Goal: Task Accomplishment & Management: Manage account settings

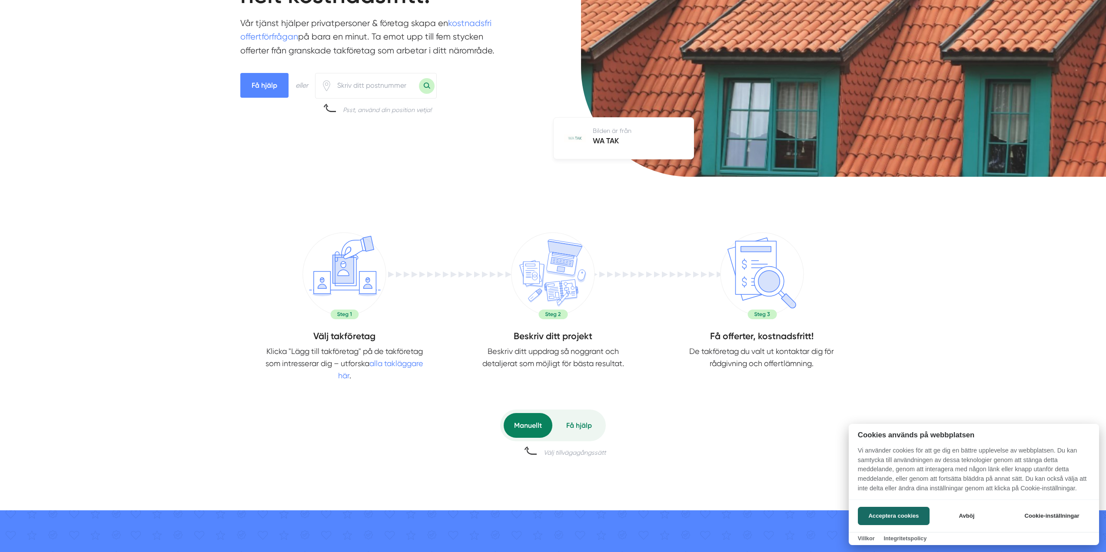
scroll to position [174, 0]
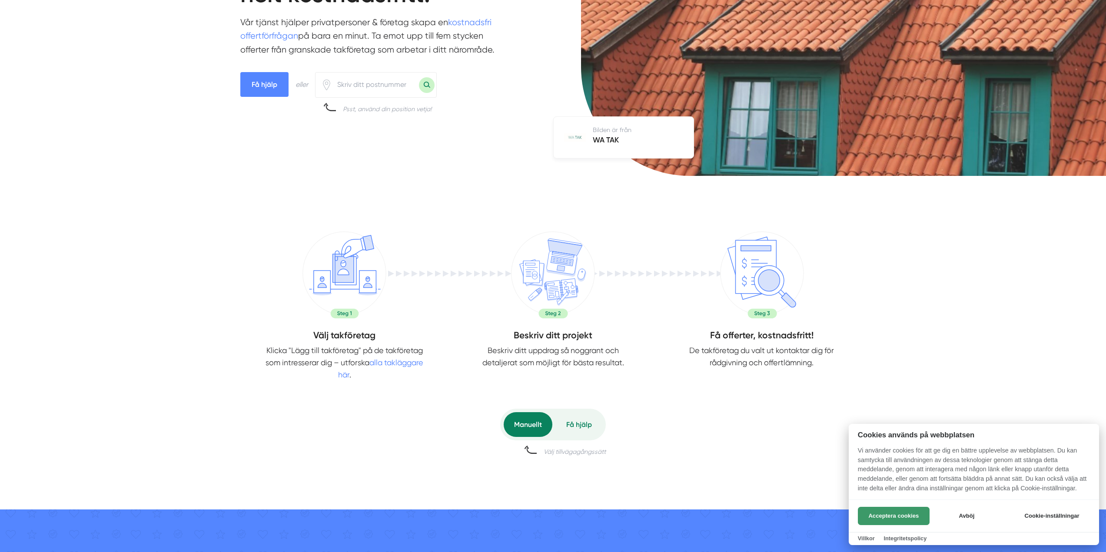
click at [892, 510] on button "Acceptera cookies" at bounding box center [894, 516] width 72 height 18
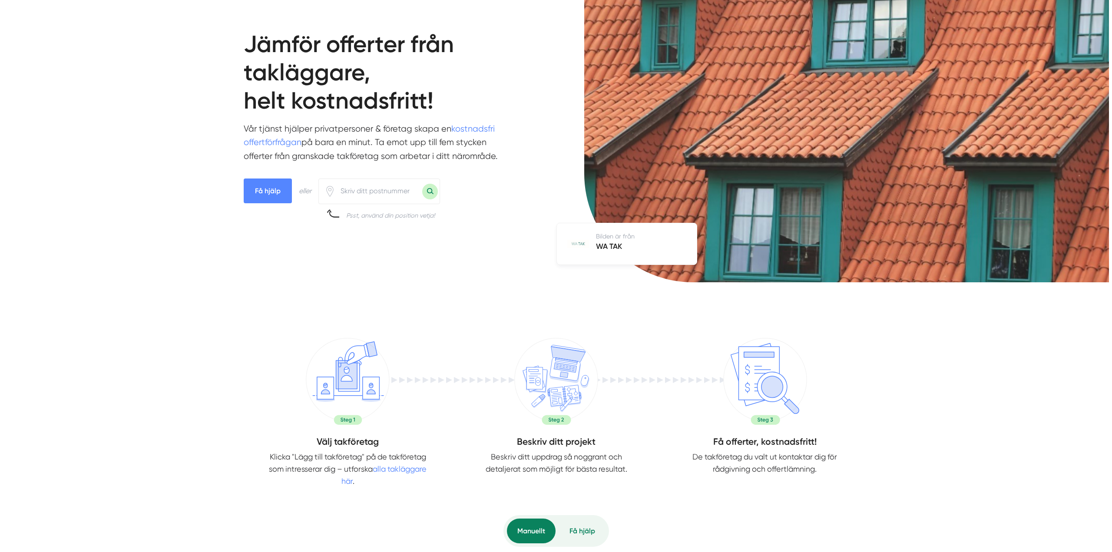
scroll to position [0, 0]
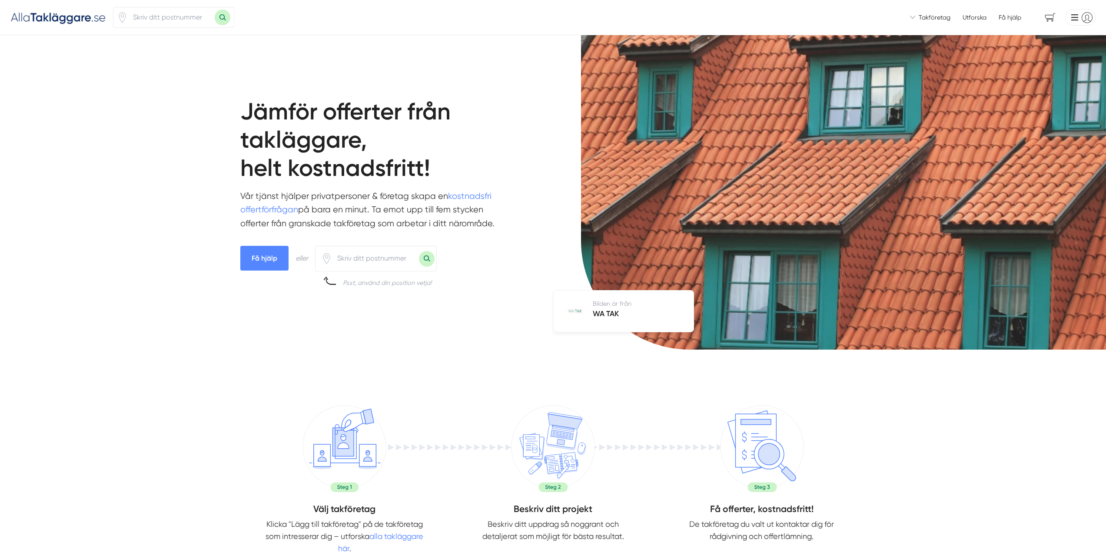
click at [1089, 21] on li at bounding box center [1079, 17] width 34 height 17
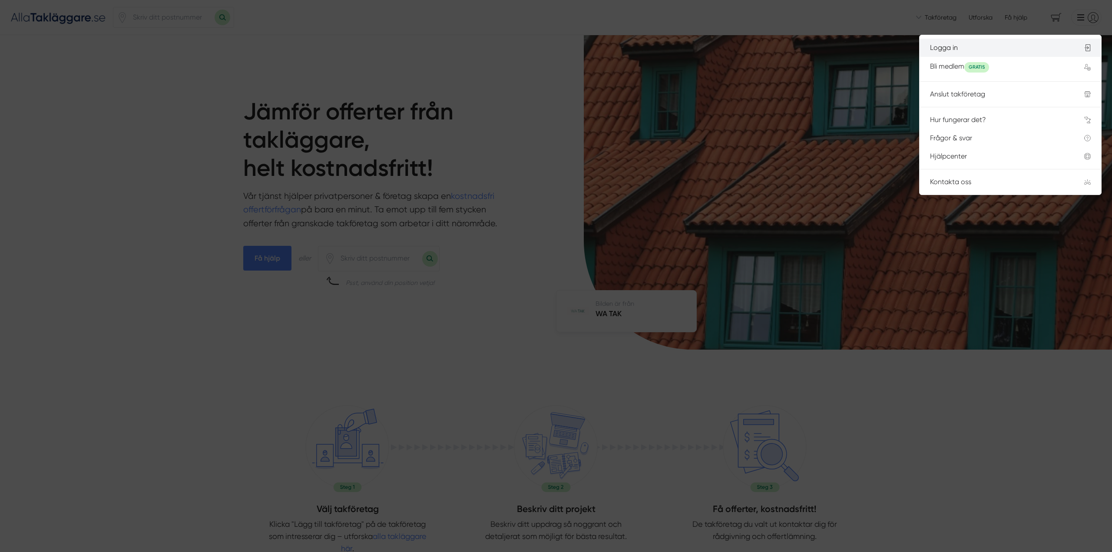
click at [959, 52] on div "Logga in" at bounding box center [996, 48] width 133 height 8
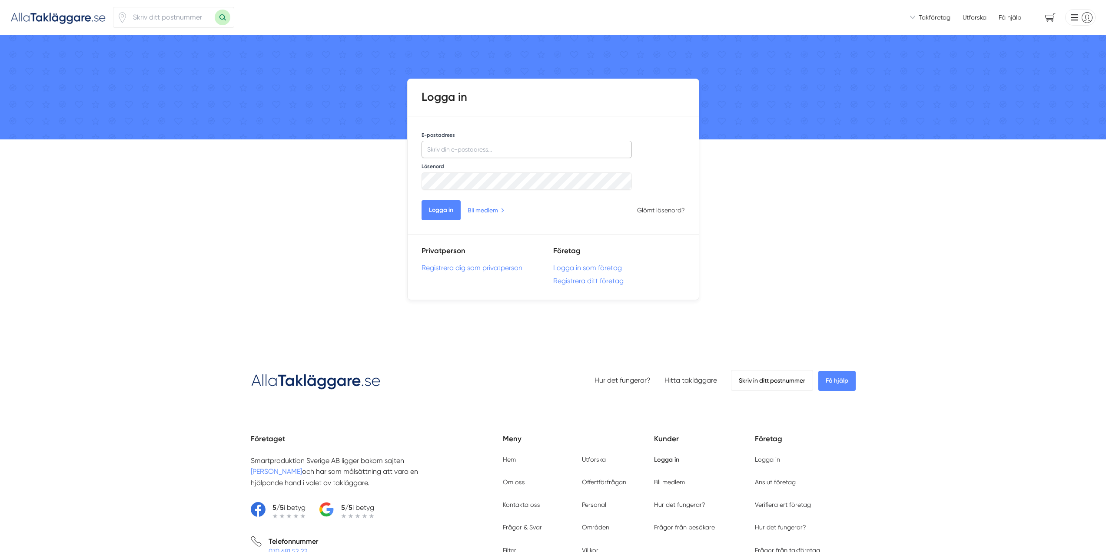
type input "Nordic Plåt AB"
click at [439, 210] on button "Logga in" at bounding box center [440, 210] width 39 height 20
click at [501, 146] on input "Nordic Plåt AB" at bounding box center [526, 149] width 211 height 17
drag, startPoint x: 478, startPoint y: 148, endPoint x: 396, endPoint y: 146, distance: 81.3
click at [397, 146] on div "Vi introducerar dig till takföretag som är redo att hjälpa dig! Vi introducerar…" at bounding box center [553, 369] width 1106 height 738
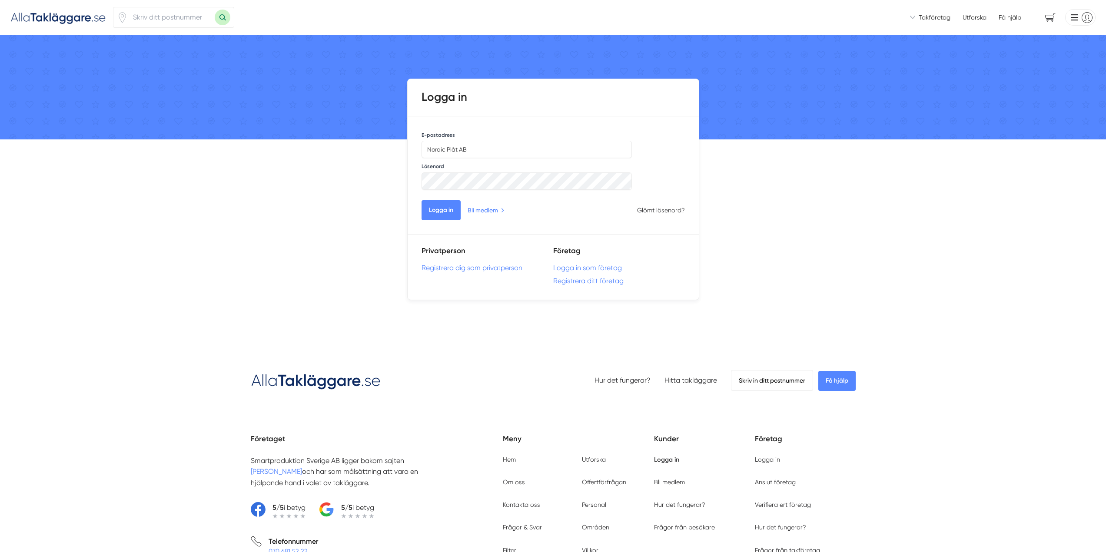
click at [770, 199] on div "Vi introducerar dig till takföretag som är redo att hjälpa dig! Vi introducerar…" at bounding box center [553, 369] width 1106 height 738
click at [753, 221] on div "Vi introducerar dig till takföretag som är redo att hjälpa dig! Vi introducerar…" at bounding box center [553, 369] width 1106 height 738
click at [565, 280] on link "Registrera ditt företag" at bounding box center [619, 281] width 132 height 8
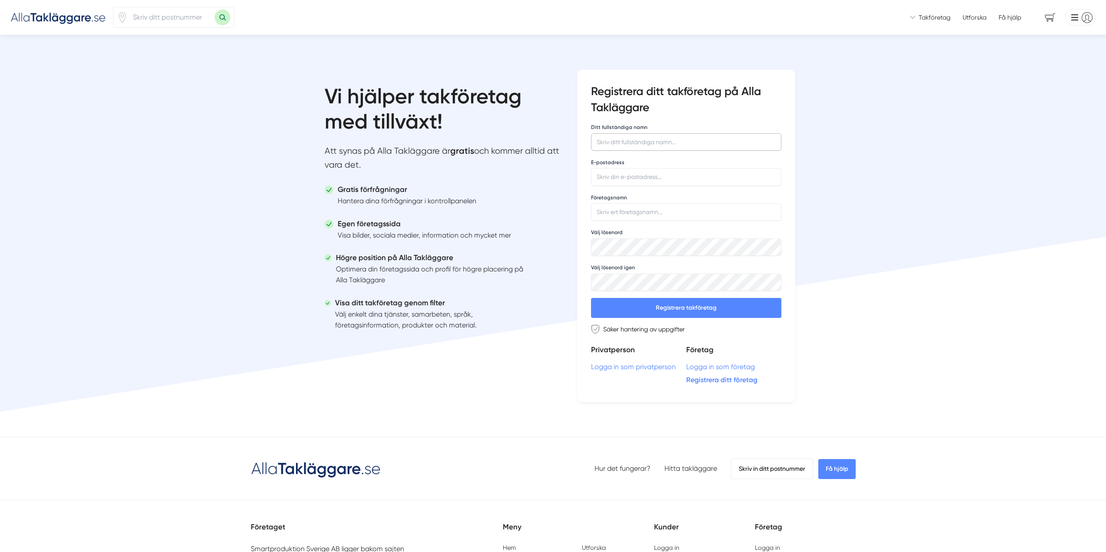
click at [608, 139] on input "Ditt fullständiga namn" at bounding box center [686, 141] width 190 height 17
type input "Vitali"
click at [607, 176] on input "E-postadress" at bounding box center [686, 176] width 190 height 17
type input "[EMAIL_ADDRESS][DOMAIN_NAME]"
click at [613, 209] on input "Företagsnamn" at bounding box center [686, 211] width 190 height 17
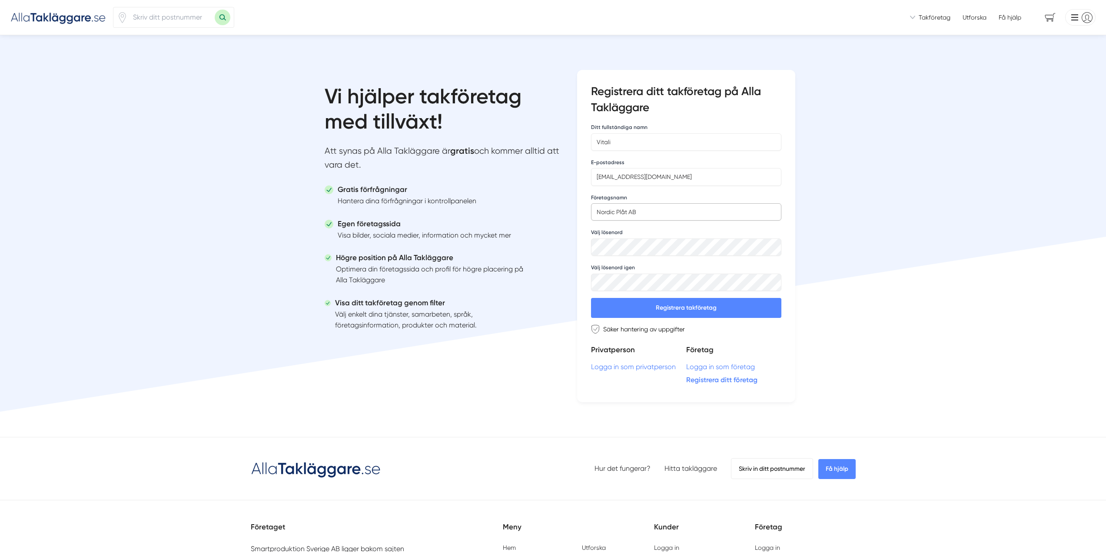
type input "Nordic Plåt AB"
click at [649, 307] on button "Registrera takföretag" at bounding box center [686, 308] width 190 height 20
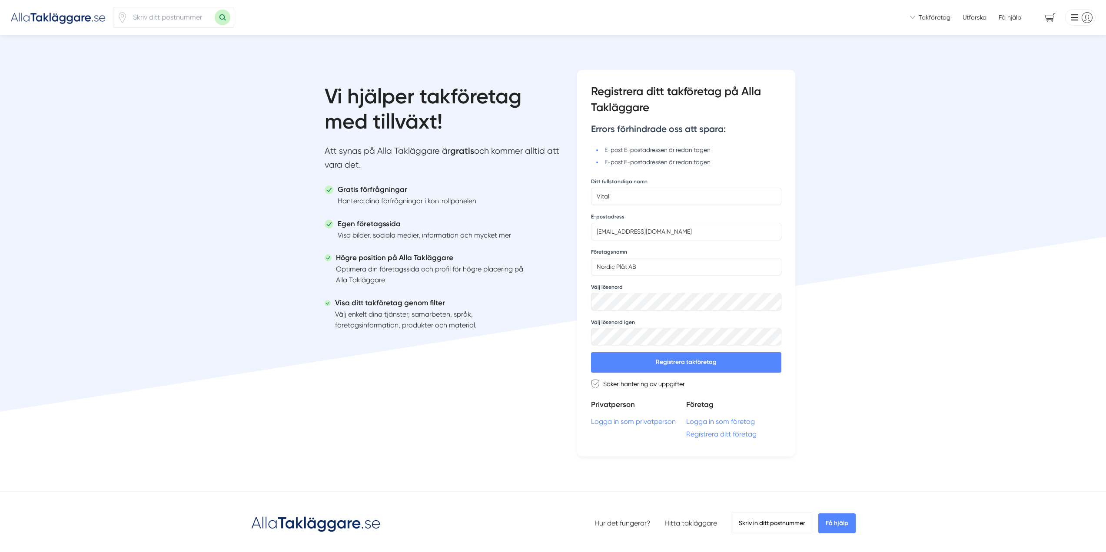
click at [1080, 13] on li at bounding box center [1079, 17] width 34 height 17
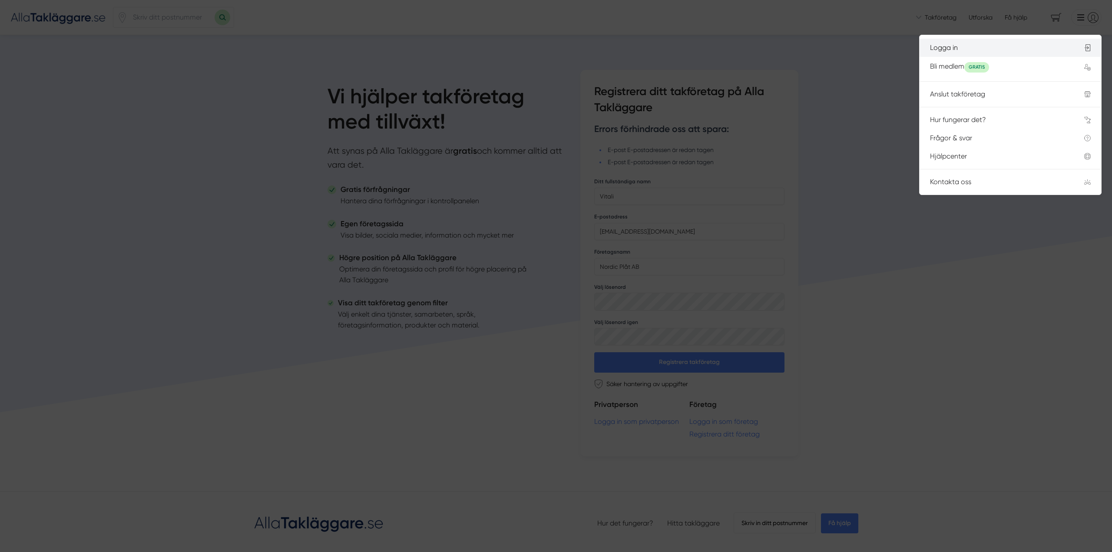
click at [952, 48] on div "Logga in" at bounding box center [996, 48] width 133 height 8
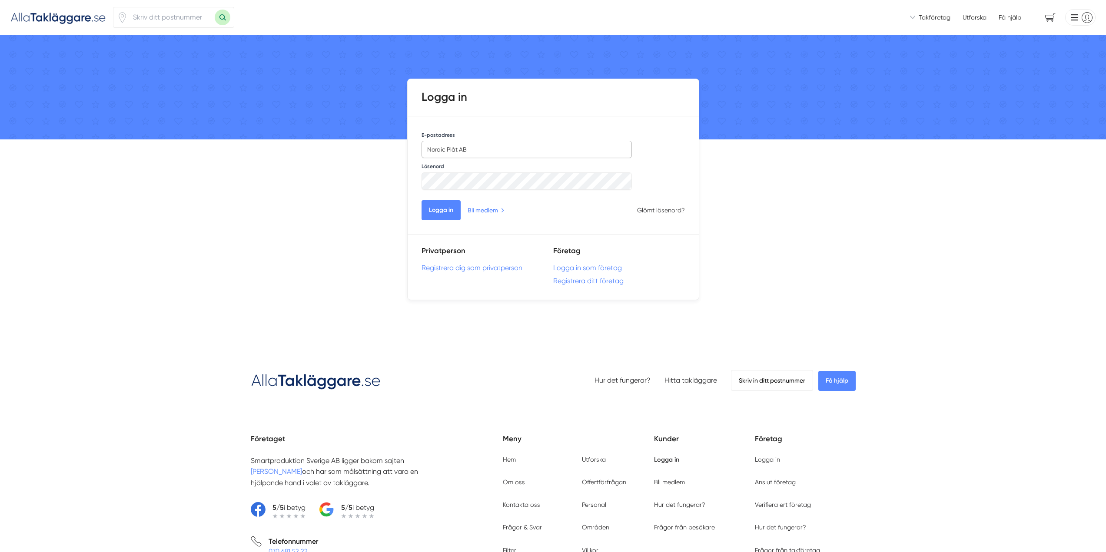
drag, startPoint x: 485, startPoint y: 146, endPoint x: 335, endPoint y: 124, distance: 151.5
click at [335, 124] on div "Vi introducerar dig till takföretag som är redo att hjälpa dig! Vi introducerar…" at bounding box center [553, 369] width 1106 height 738
type input "[EMAIL_ADDRESS][DOMAIN_NAME]"
click at [433, 208] on button "Logga in" at bounding box center [440, 210] width 39 height 20
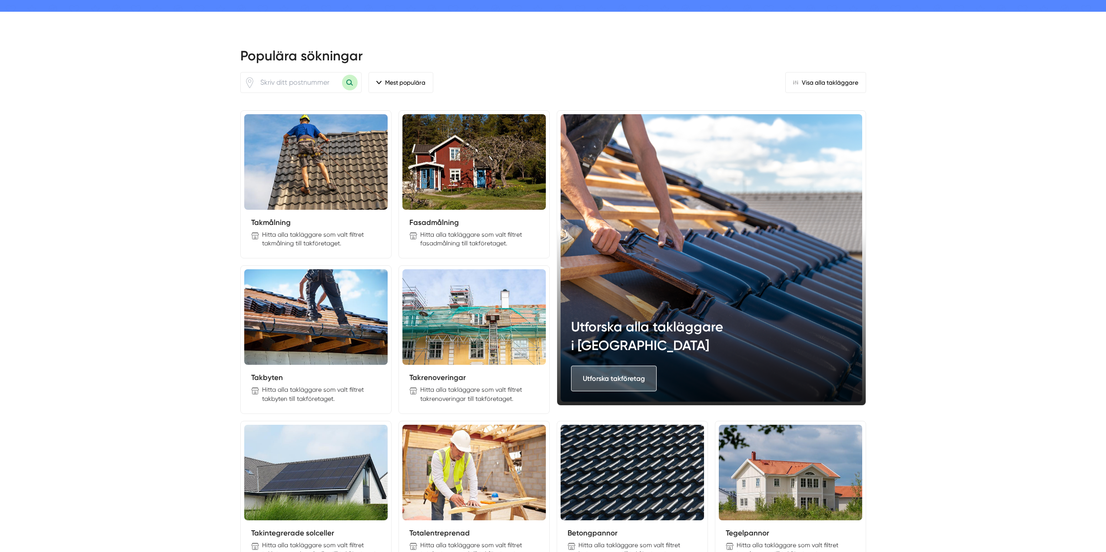
scroll to position [1130, 0]
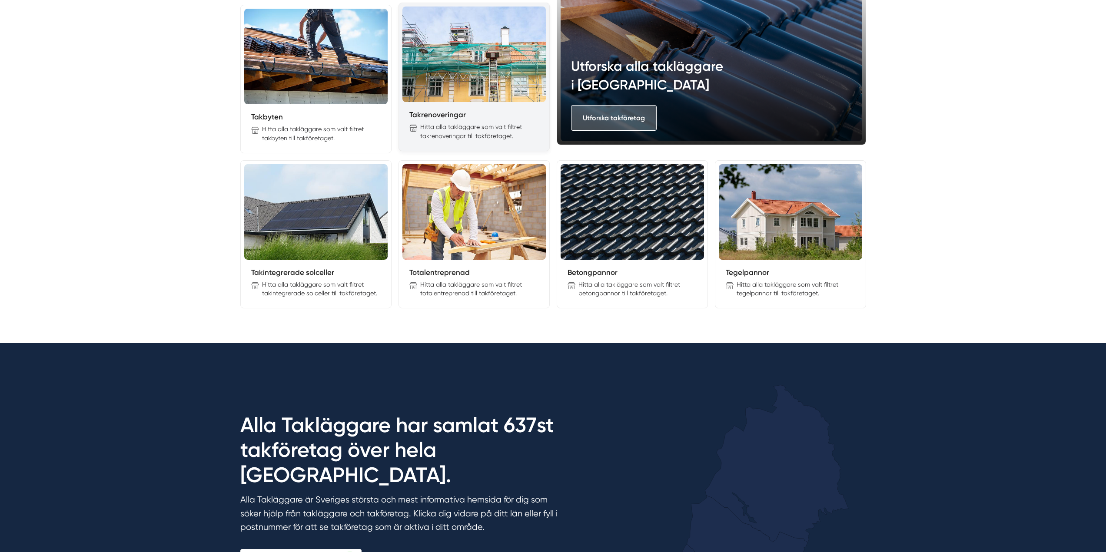
click at [464, 67] on img at bounding box center [473, 55] width 143 height 96
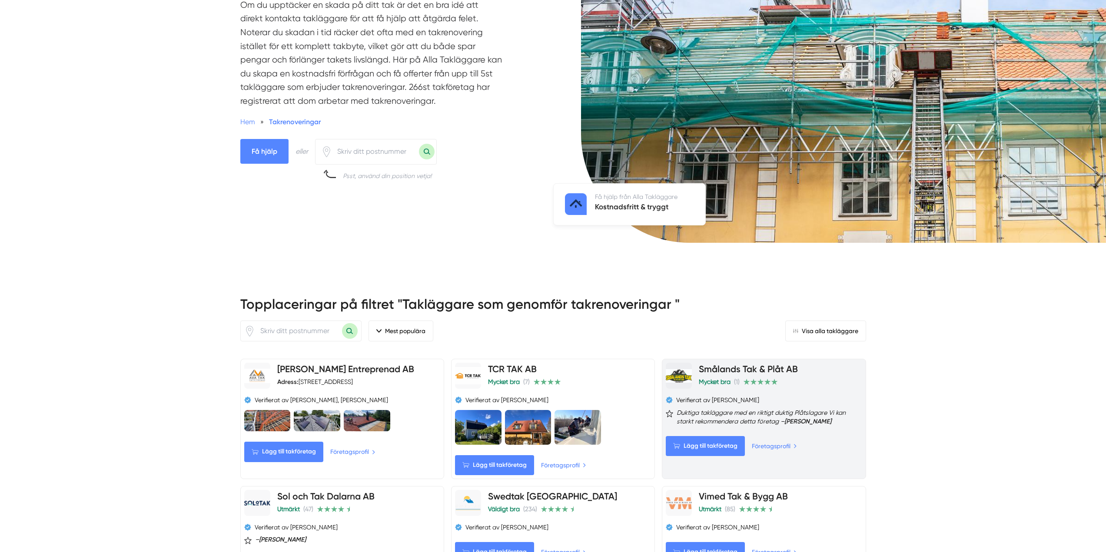
scroll to position [304, 0]
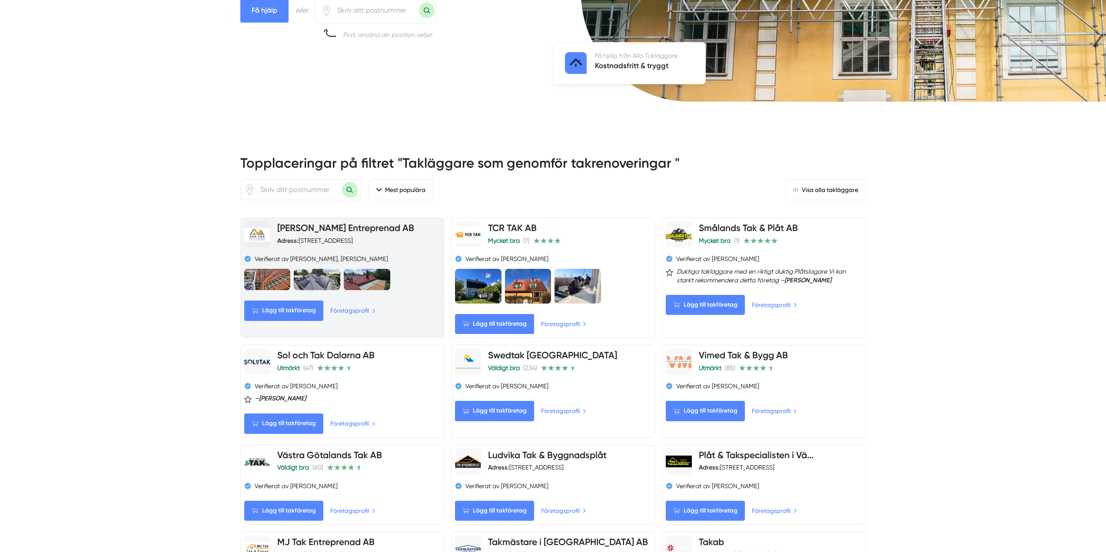
click at [312, 232] on link "AVA Tak Entreprenad AB" at bounding box center [345, 227] width 137 height 11
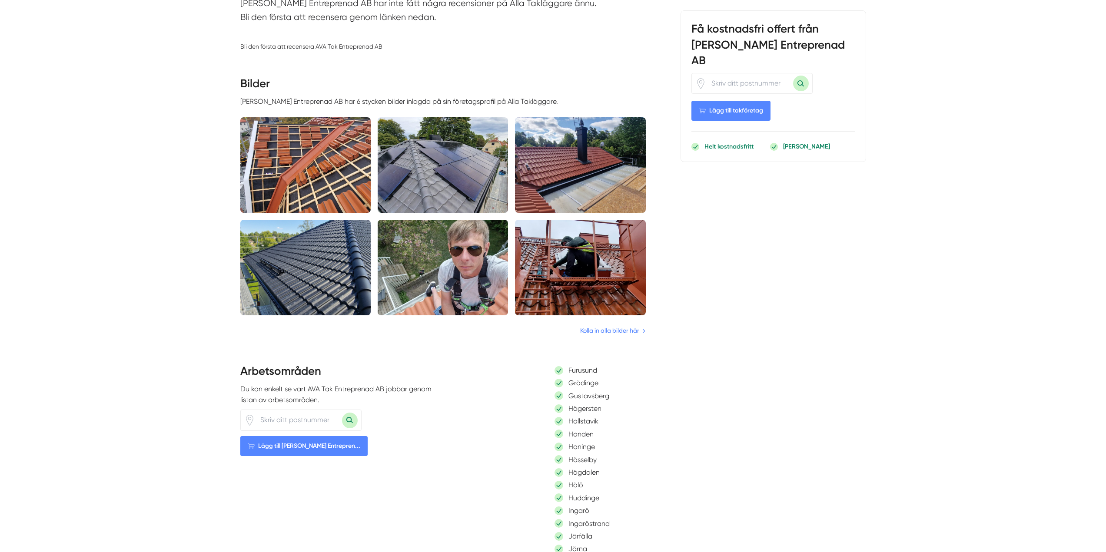
scroll to position [739, 0]
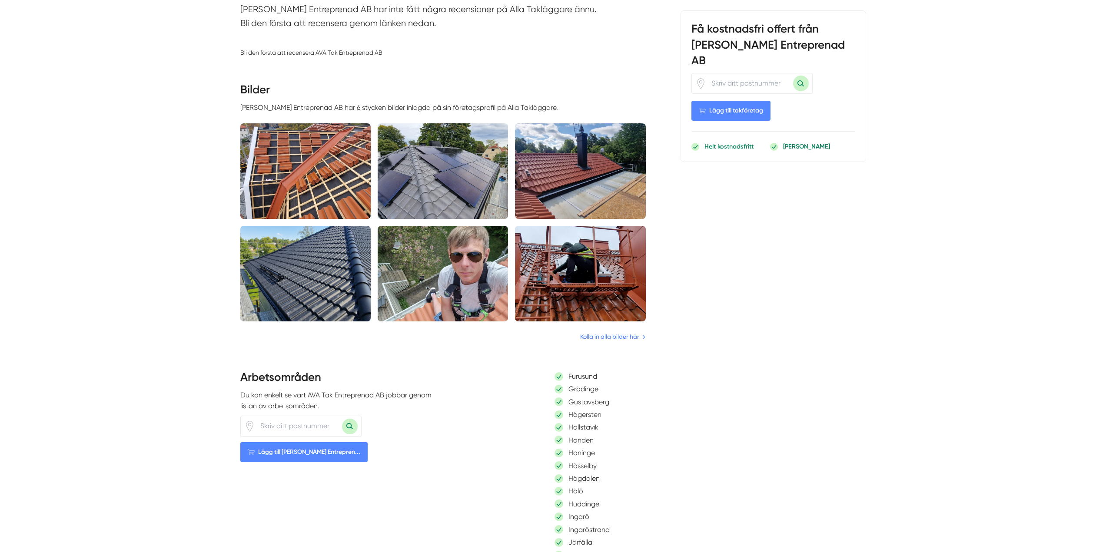
click at [589, 183] on img at bounding box center [580, 171] width 130 height 96
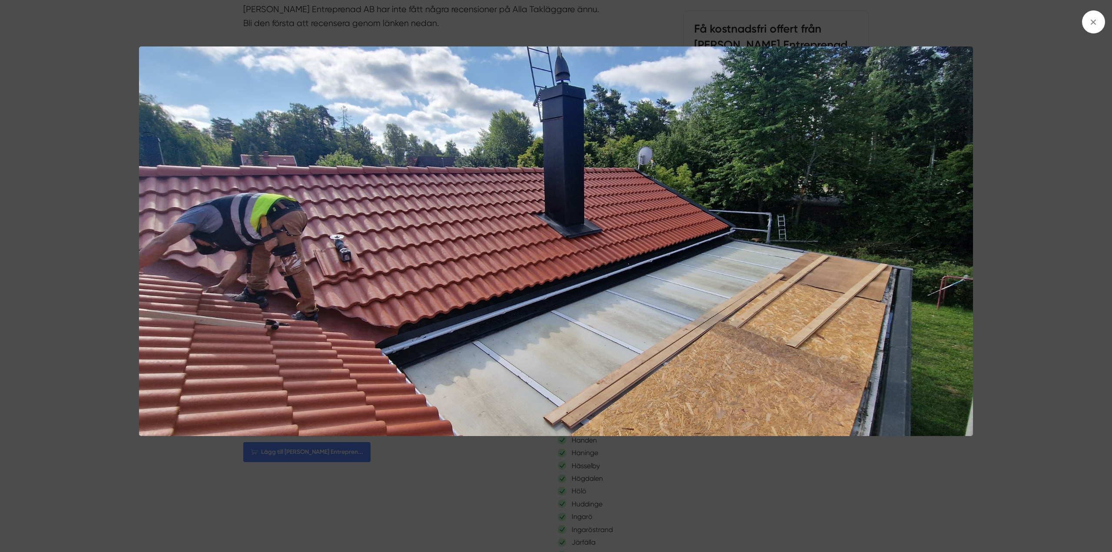
click at [1079, 305] on div at bounding box center [556, 276] width 1112 height 552
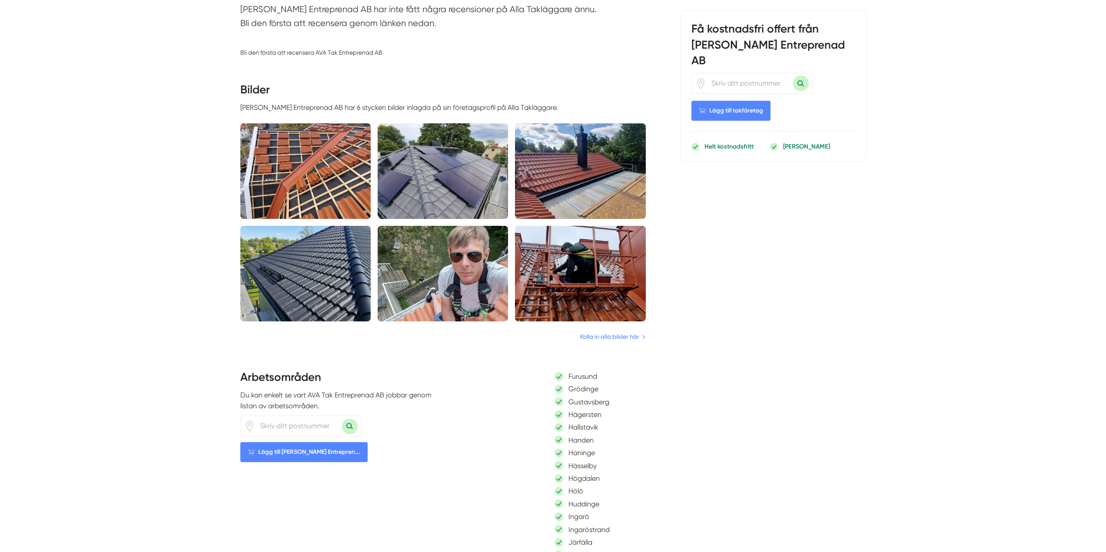
click at [468, 276] on img at bounding box center [443, 274] width 130 height 96
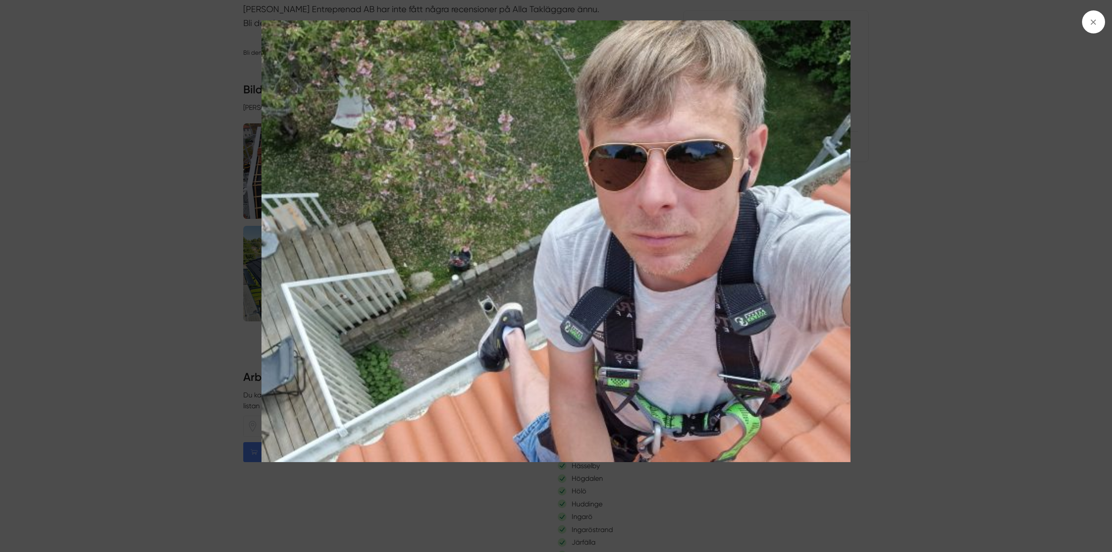
click at [1014, 276] on div at bounding box center [556, 276] width 1112 height 552
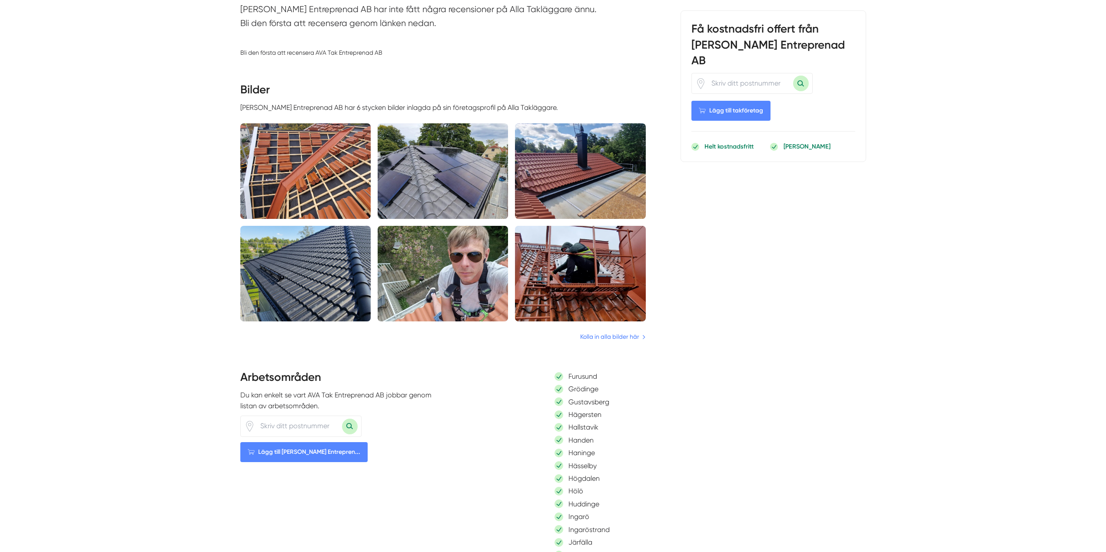
click at [313, 173] on img at bounding box center [305, 171] width 130 height 96
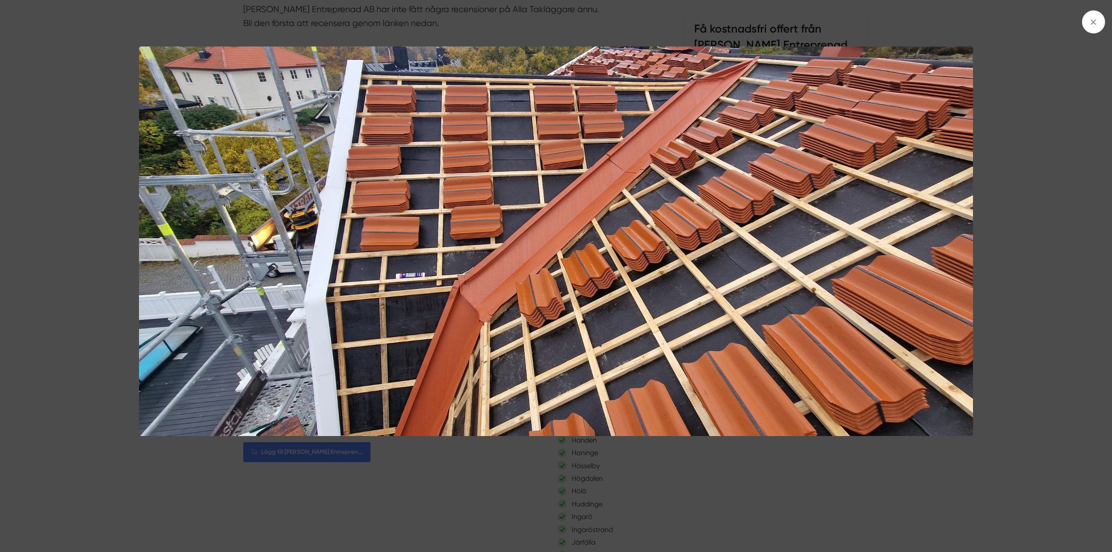
click at [486, 312] on img at bounding box center [556, 241] width 834 height 390
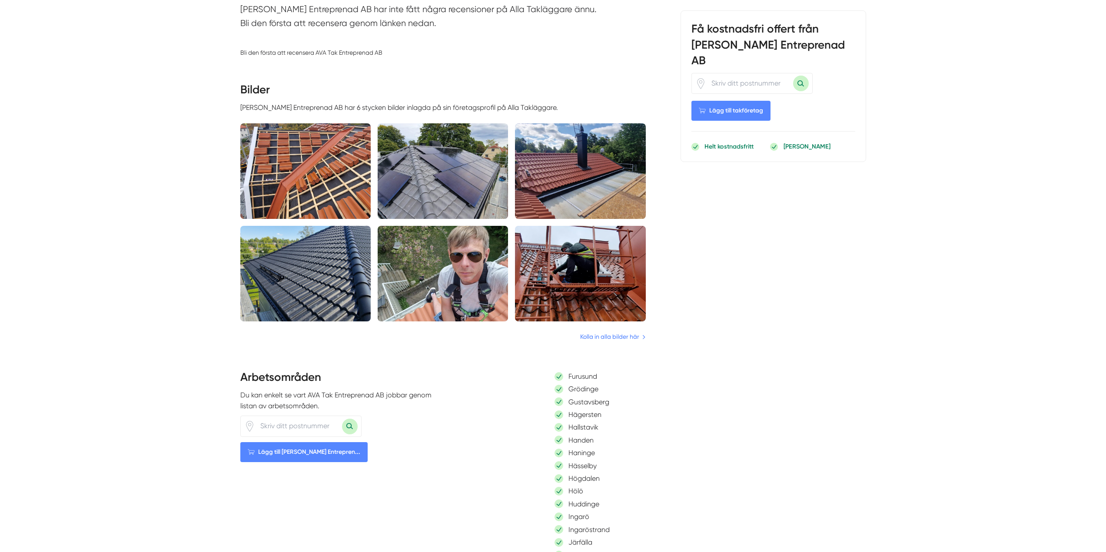
click at [486, 312] on img at bounding box center [443, 274] width 130 height 96
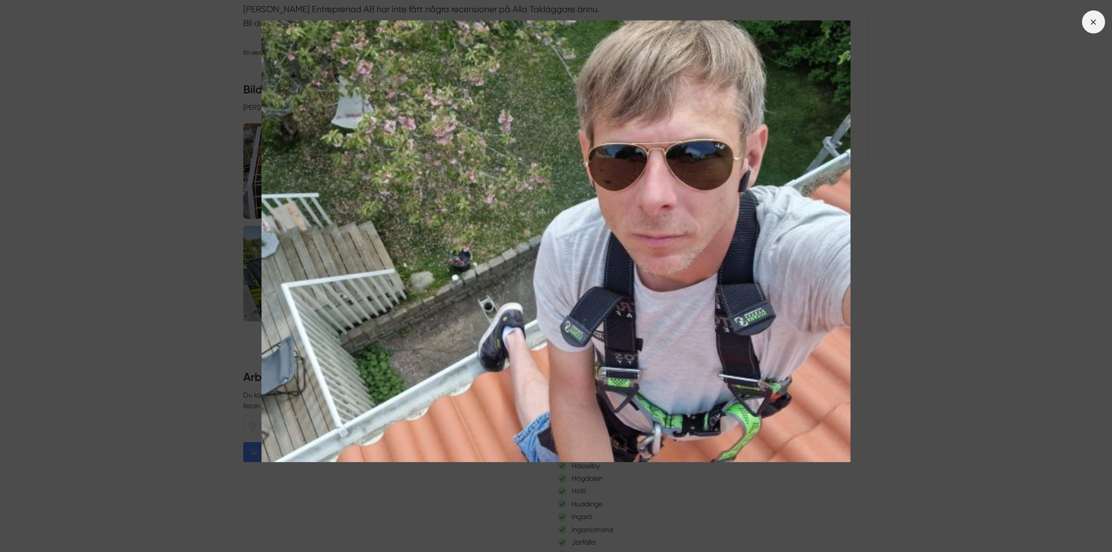
click at [1086, 15] on span at bounding box center [1093, 21] width 23 height 23
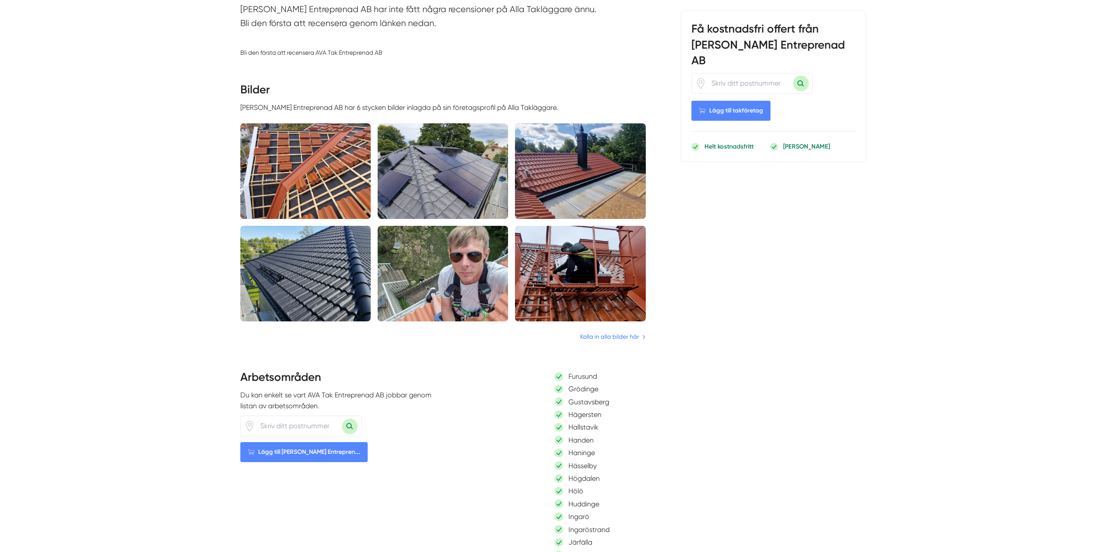
click at [569, 178] on img at bounding box center [580, 171] width 130 height 96
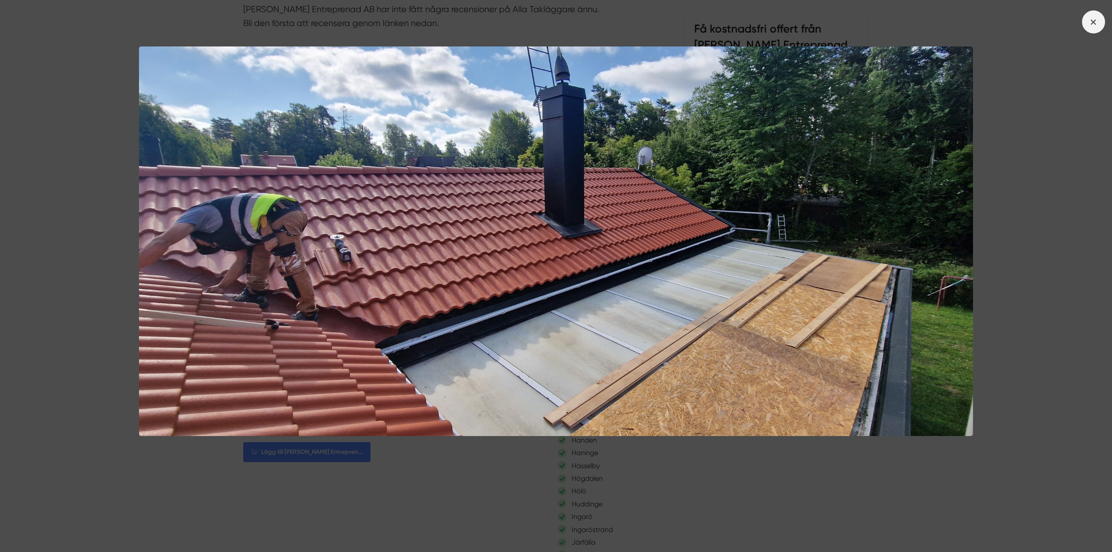
click at [1094, 27] on span at bounding box center [1093, 21] width 23 height 23
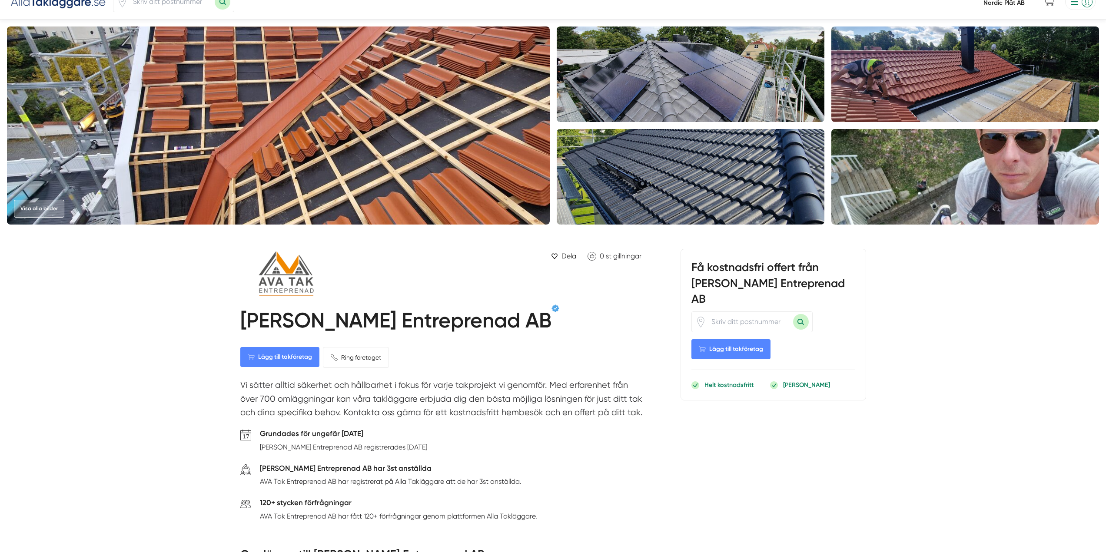
scroll to position [0, 0]
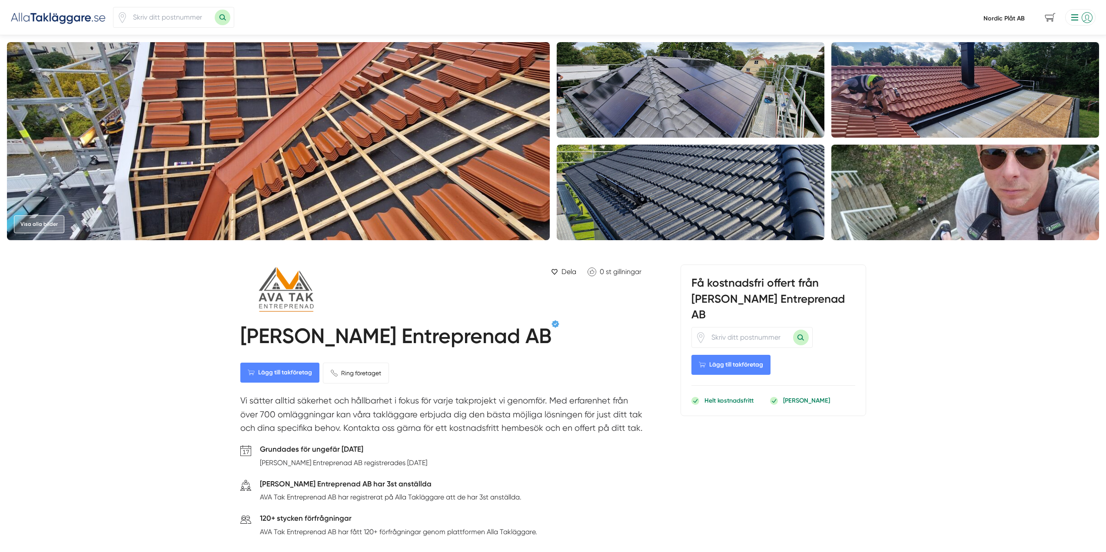
click at [1000, 20] on link "Nordic Plåt AB" at bounding box center [1003, 18] width 41 height 8
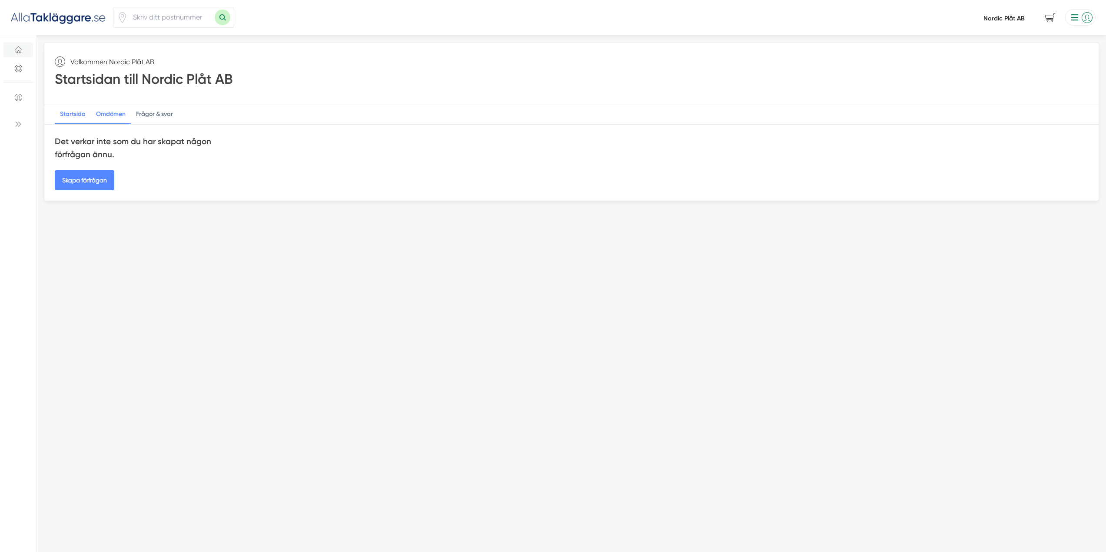
click at [109, 118] on div "Omdömen" at bounding box center [111, 114] width 40 height 19
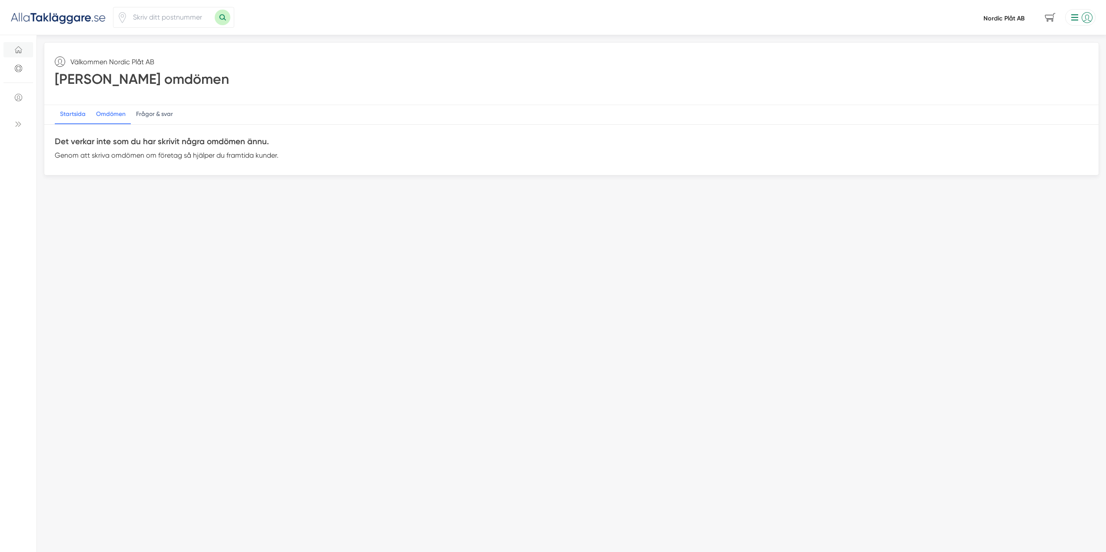
drag, startPoint x: 68, startPoint y: 112, endPoint x: 69, endPoint y: 118, distance: 5.8
click at [68, 116] on div "Startsida" at bounding box center [73, 114] width 36 height 19
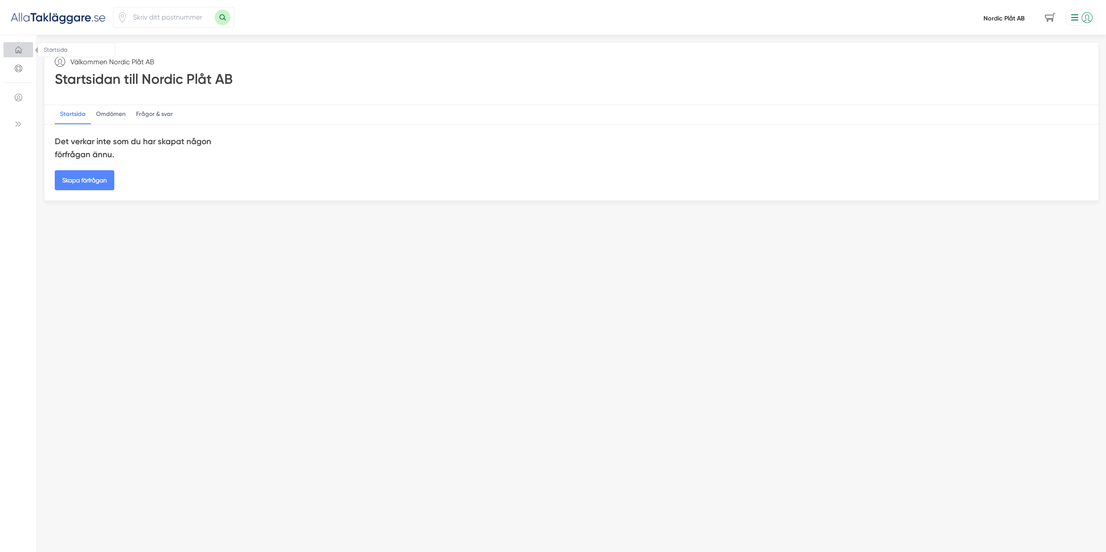
click at [21, 53] on icon "Startsida" at bounding box center [18, 51] width 5 height 3
click at [83, 180] on link "Skapa förfrågan" at bounding box center [85, 180] width 60 height 20
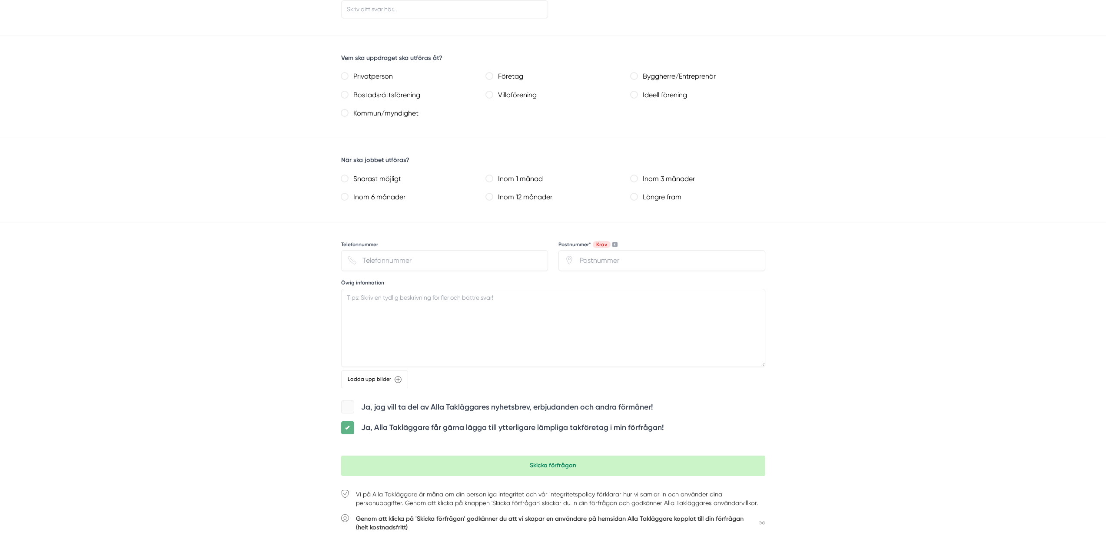
scroll to position [571, 0]
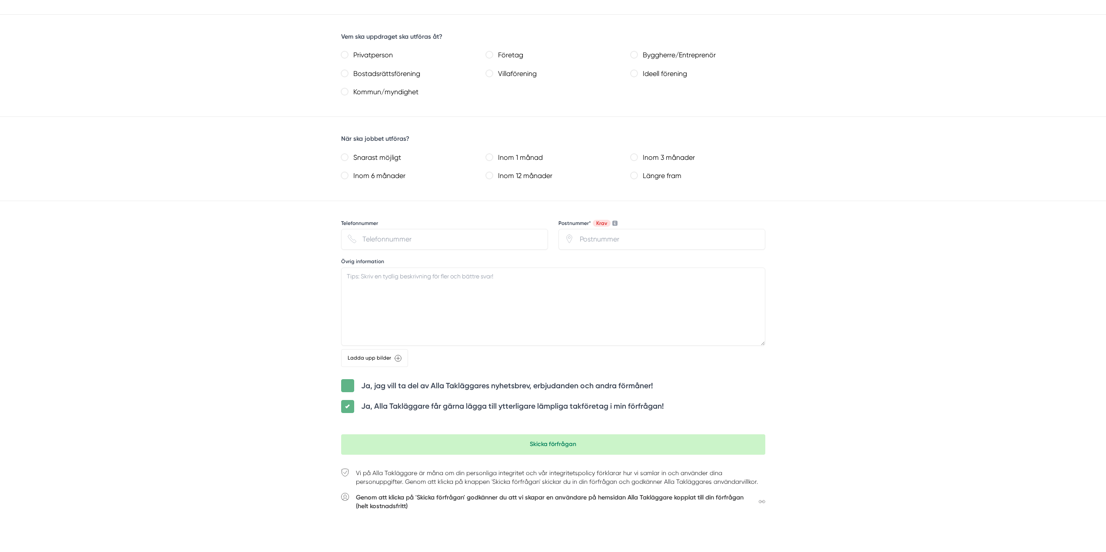
click at [345, 388] on span at bounding box center [347, 385] width 13 height 13
click at [348, 379] on input "checkbox" at bounding box center [348, 379] width 0 height 0
click at [345, 385] on span at bounding box center [347, 385] width 13 height 13
click at [348, 379] on input "checkbox" at bounding box center [348, 379] width 0 height 0
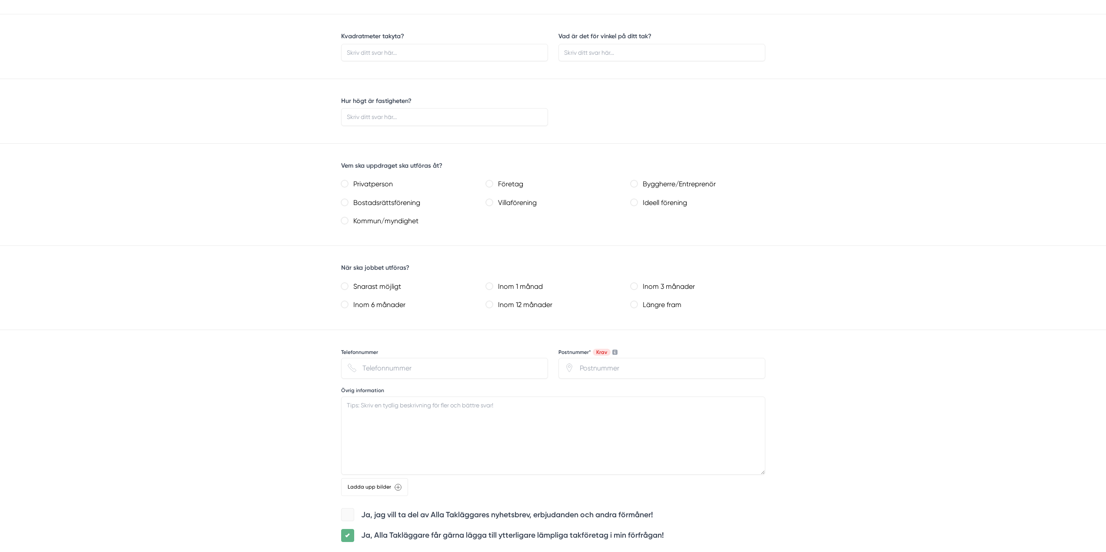
scroll to position [441, 0]
click at [347, 226] on div at bounding box center [344, 222] width 7 height 9
click at [344, 219] on kommun\/myndighet "Kommun/myndighet" at bounding box center [344, 222] width 7 height 7
radio kommun\/myndighet "true"
click at [490, 204] on villaförening "Villaförening" at bounding box center [489, 203] width 7 height 7
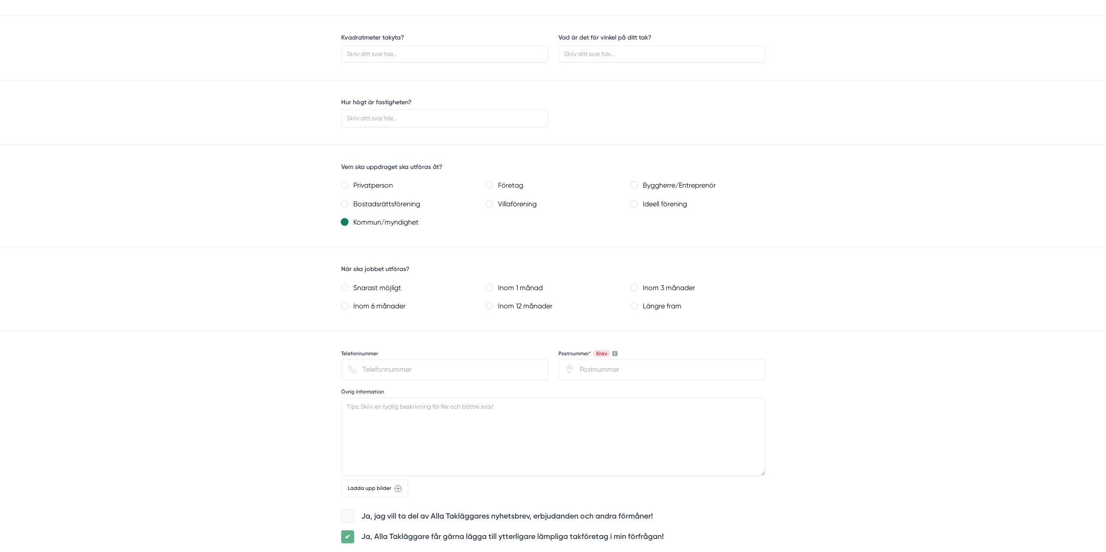
radio villaförening "true"
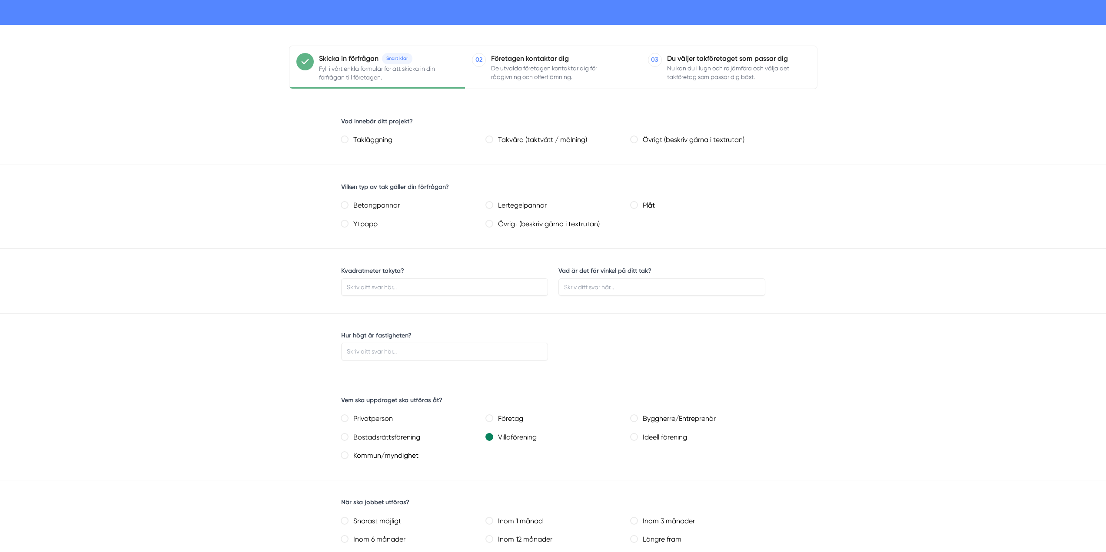
scroll to position [180, 0]
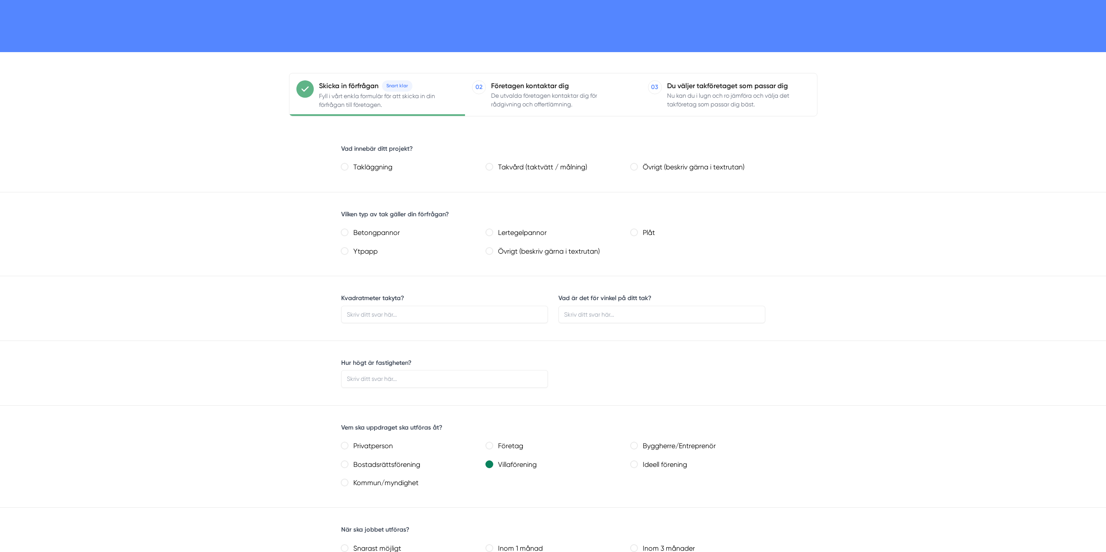
click at [549, 90] on p "Företagen kontaktar dig" at bounding box center [562, 85] width 143 height 11
click at [345, 168] on input "Takläggning" at bounding box center [344, 166] width 7 height 7
radio input "true"
click at [631, 232] on plåt "Plåt" at bounding box center [634, 232] width 7 height 7
radio plåt "true"
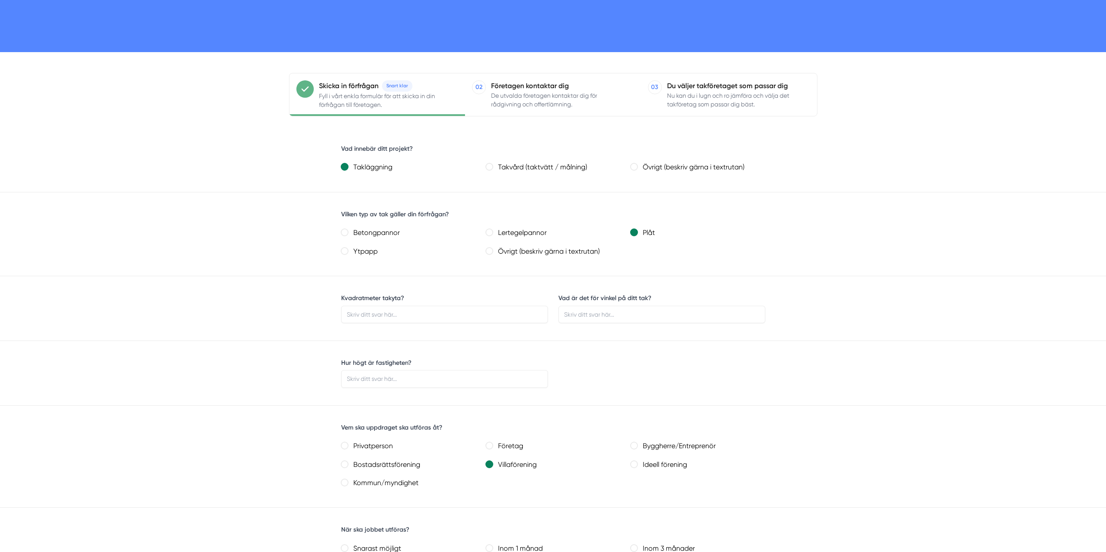
click at [489, 253] on textrutan\) "Övrigt (beskriv gärna i textrutan)" at bounding box center [489, 251] width 7 height 7
radio textrutan\) "true"
click at [634, 232] on plåt "Plåt" at bounding box center [634, 232] width 7 height 7
radio plåt "true"
click at [395, 313] on input "Kvadratmeter takyta?" at bounding box center [444, 314] width 207 height 17
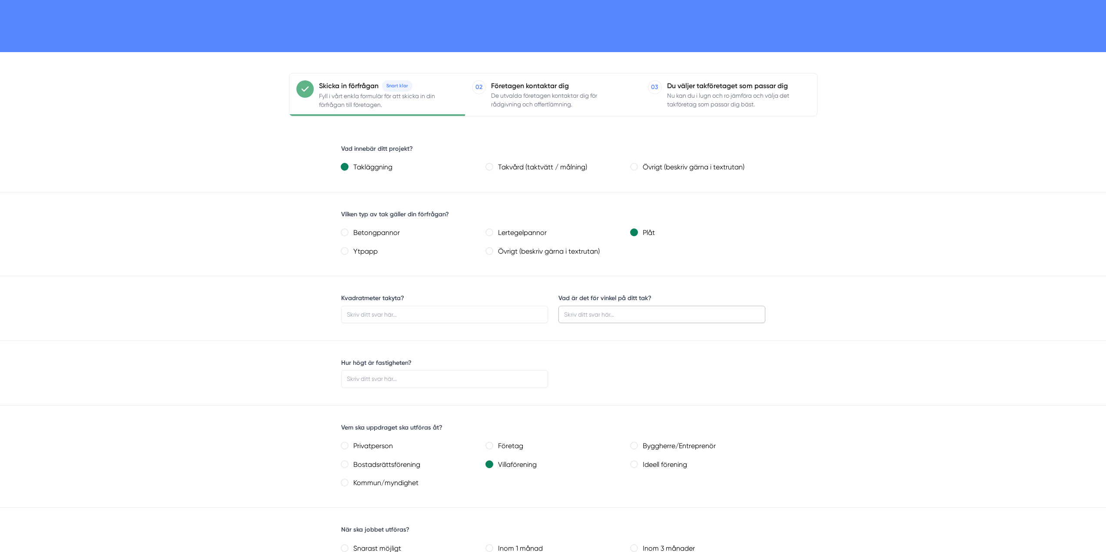
click at [593, 318] on input "Vad är det för vinkel på ditt tak?" at bounding box center [661, 314] width 207 height 17
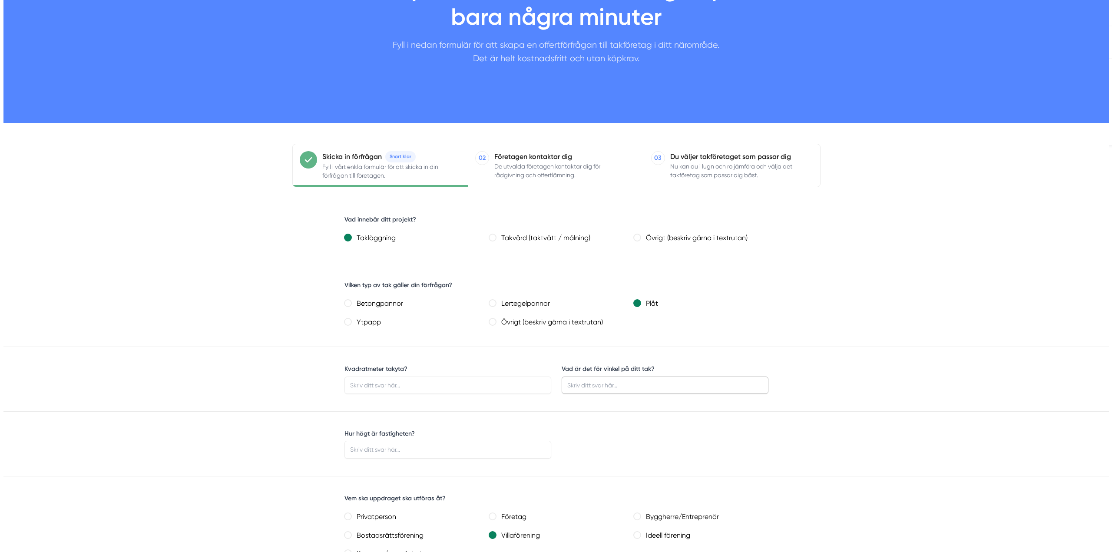
scroll to position [0, 0]
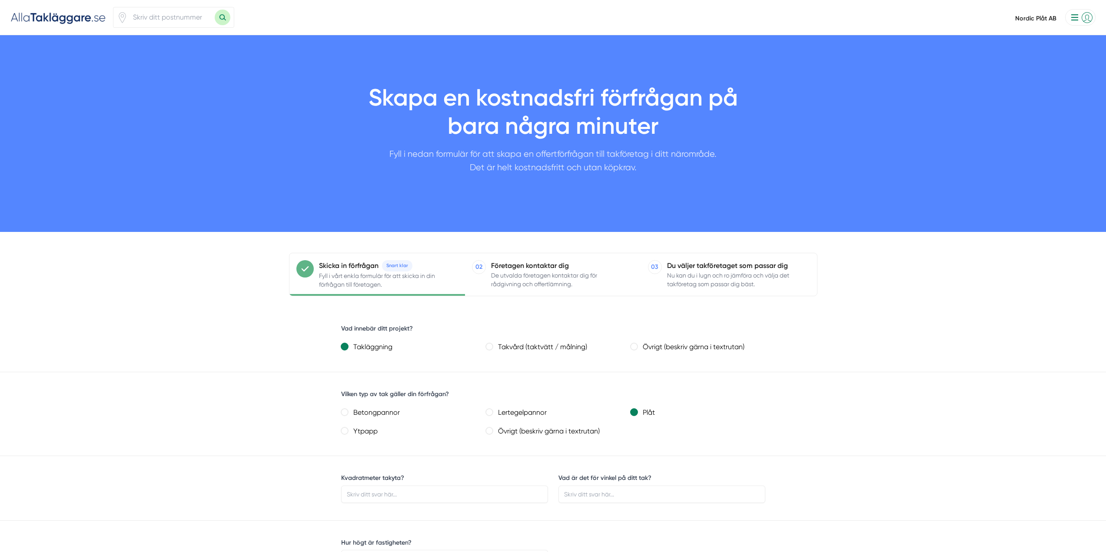
click at [1079, 20] on li at bounding box center [1079, 17] width 34 height 17
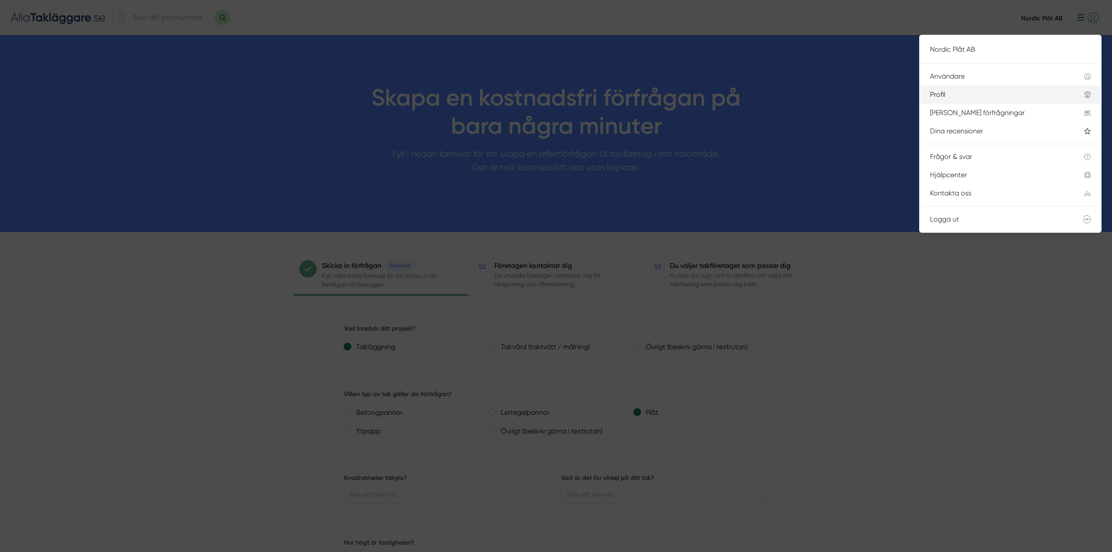
click at [944, 96] on div "Profil" at bounding box center [996, 95] width 133 height 8
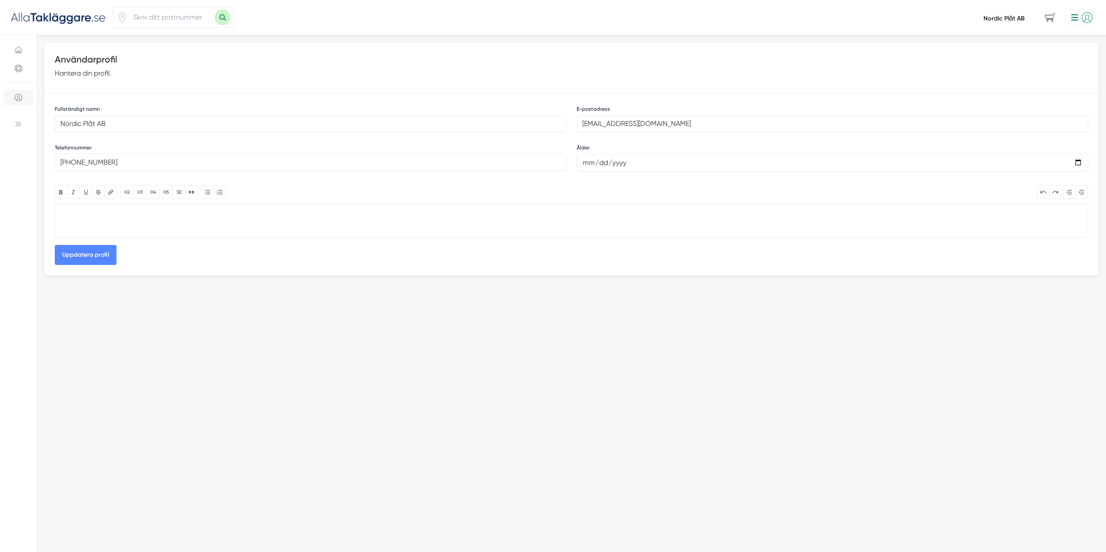
click at [80, 213] on trix-editor at bounding box center [571, 220] width 1033 height 35
paste trix-editor "<l2><ipsumd>SITAME CONS adipisci elitseddoei, temporincidid ut laboree, dolorem…"
type trix-editor "<l2><ipsumd>SITAME CONS adipisci elitseddoei, temporincidid ut laboree, dolorem…"
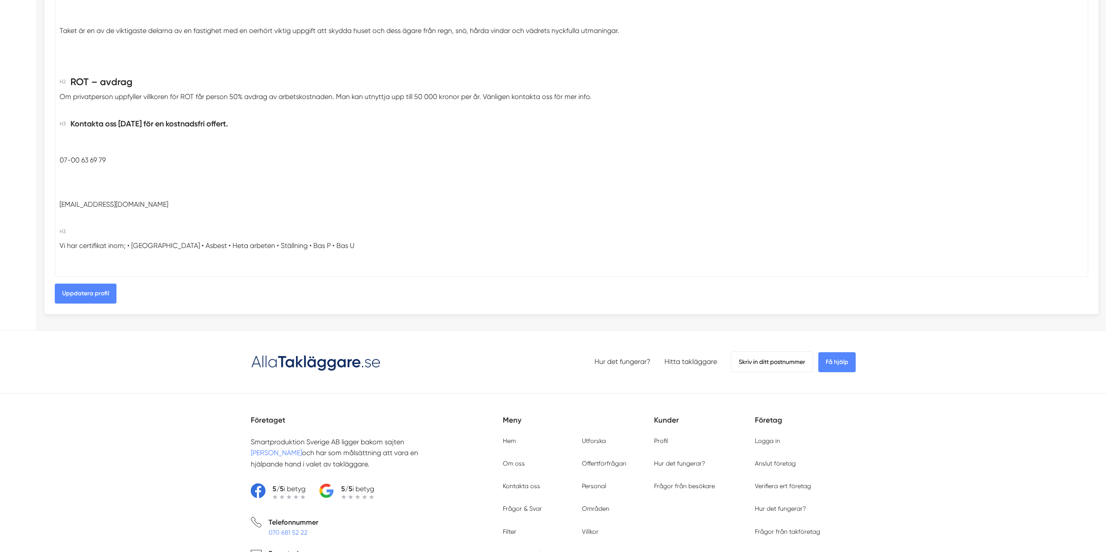
scroll to position [348, 0]
click at [89, 296] on button "Uppdatera profil" at bounding box center [86, 293] width 62 height 20
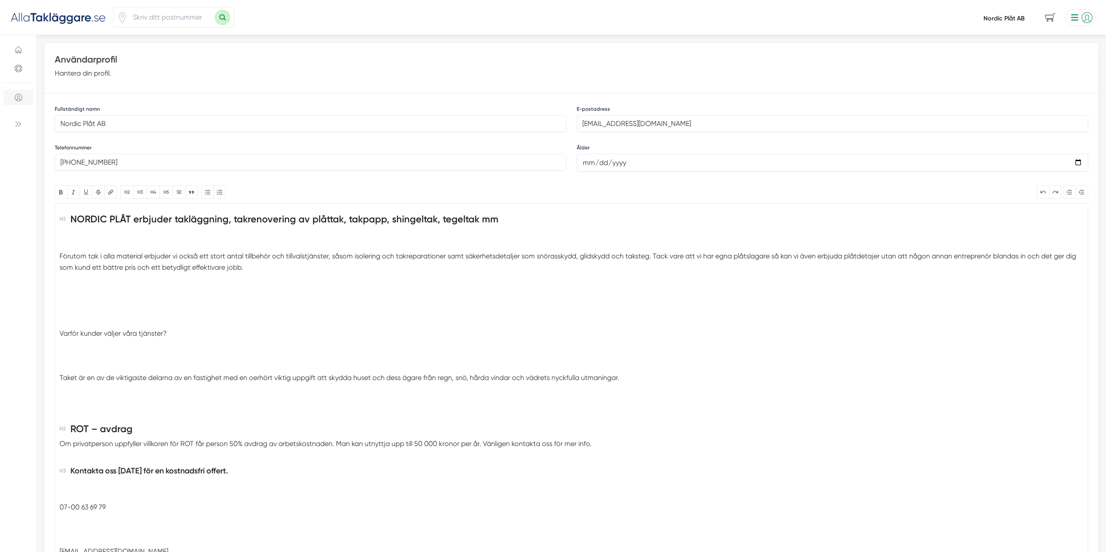
click at [606, 161] on input "date" at bounding box center [832, 163] width 511 height 18
click at [1075, 163] on input "date" at bounding box center [832, 163] width 511 height 18
click at [890, 167] on input "date" at bounding box center [832, 163] width 511 height 18
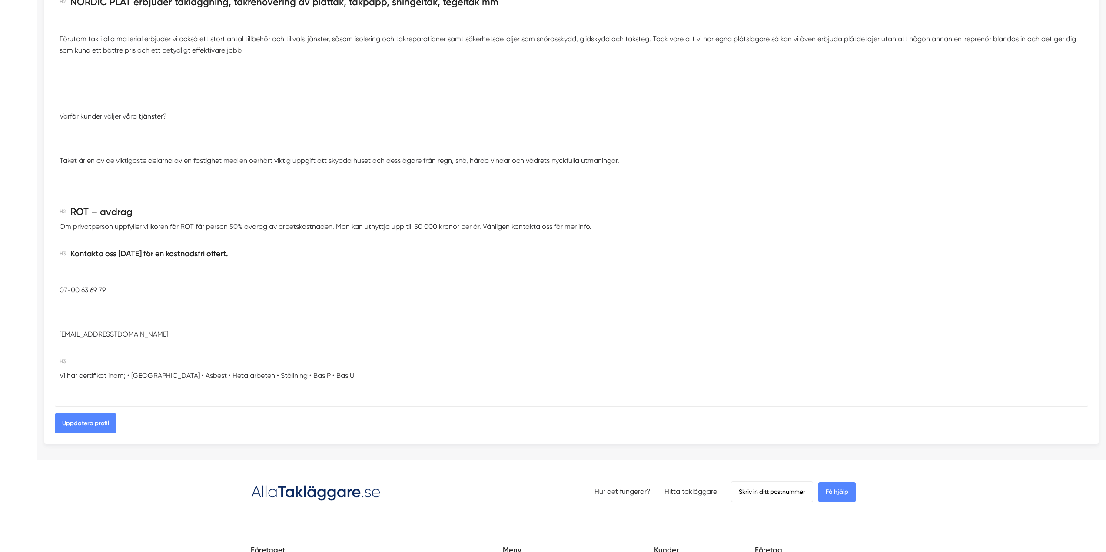
scroll to position [435, 0]
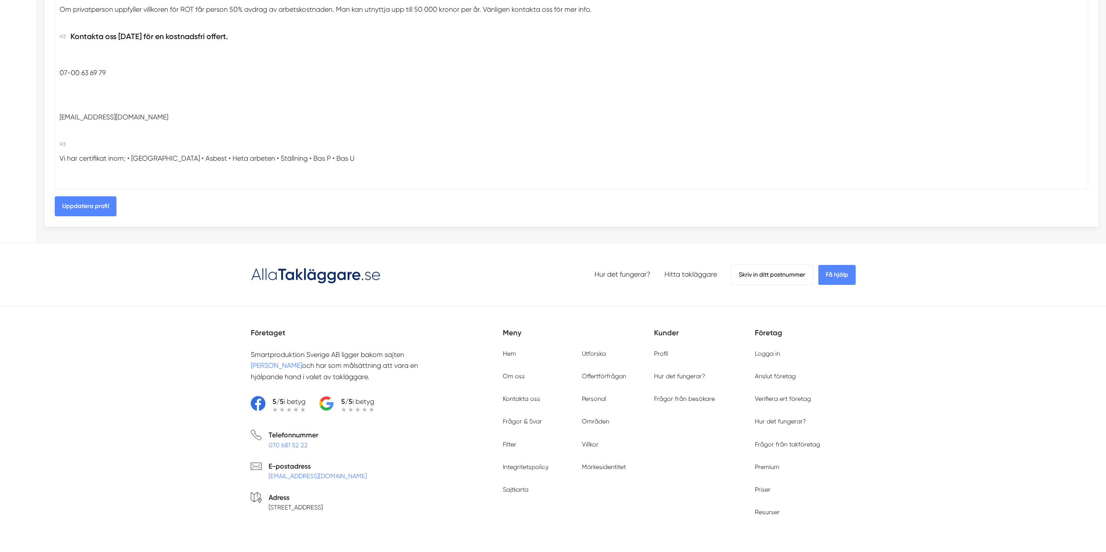
click at [776, 274] on span "Skriv in ditt postnummer" at bounding box center [772, 274] width 82 height 21
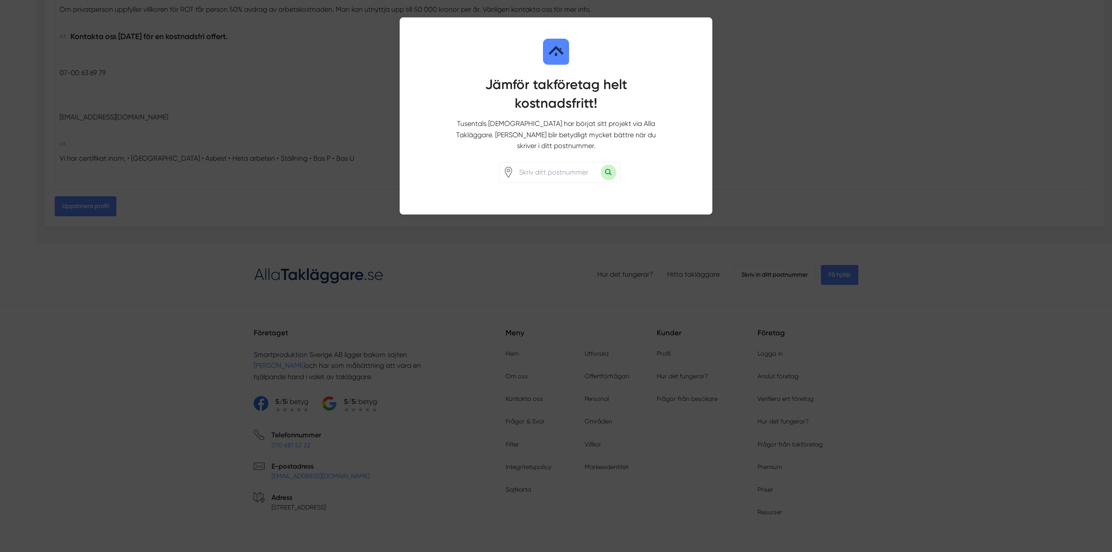
click at [940, 102] on div at bounding box center [556, 276] width 1112 height 552
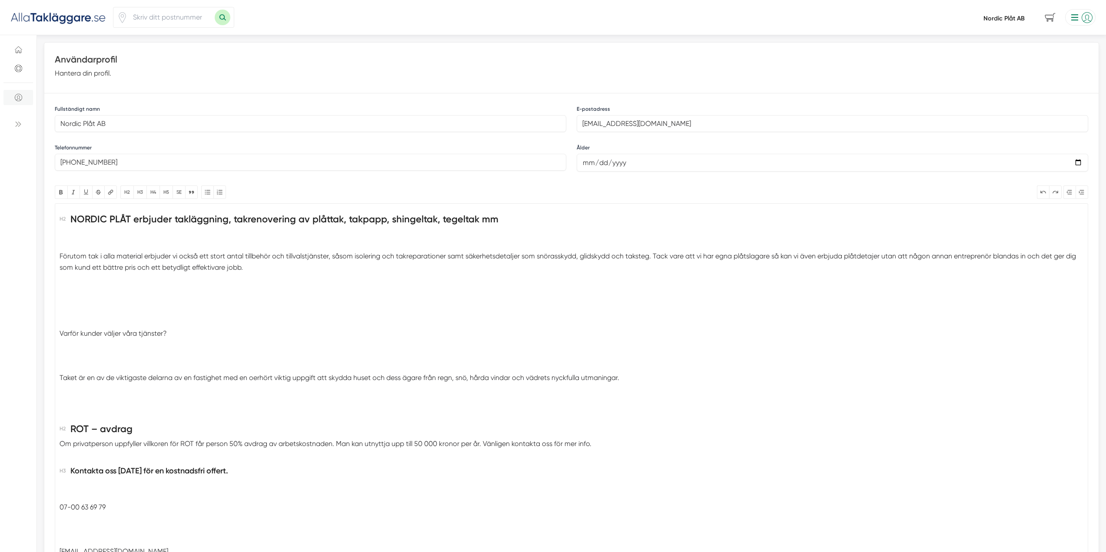
scroll to position [174, 0]
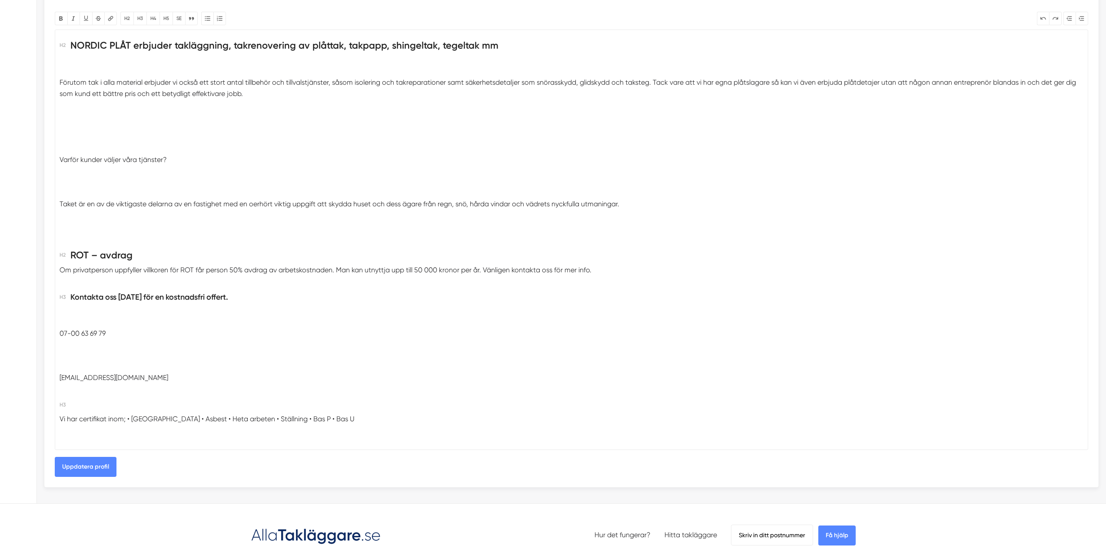
click at [88, 471] on button "Uppdatera profil" at bounding box center [86, 467] width 62 height 20
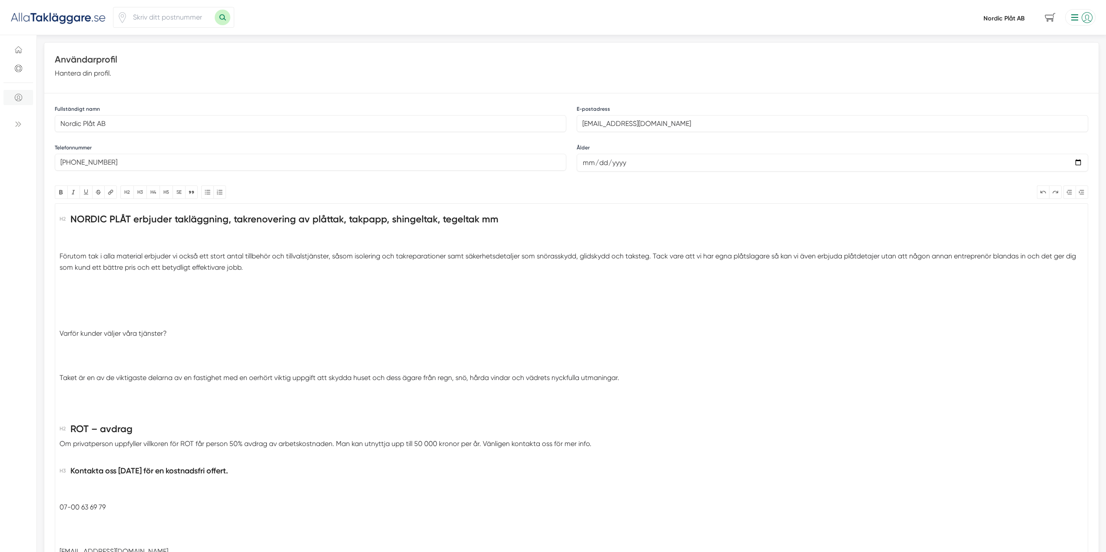
click at [1012, 14] on link "Nordic Plåt AB" at bounding box center [1003, 18] width 41 height 8
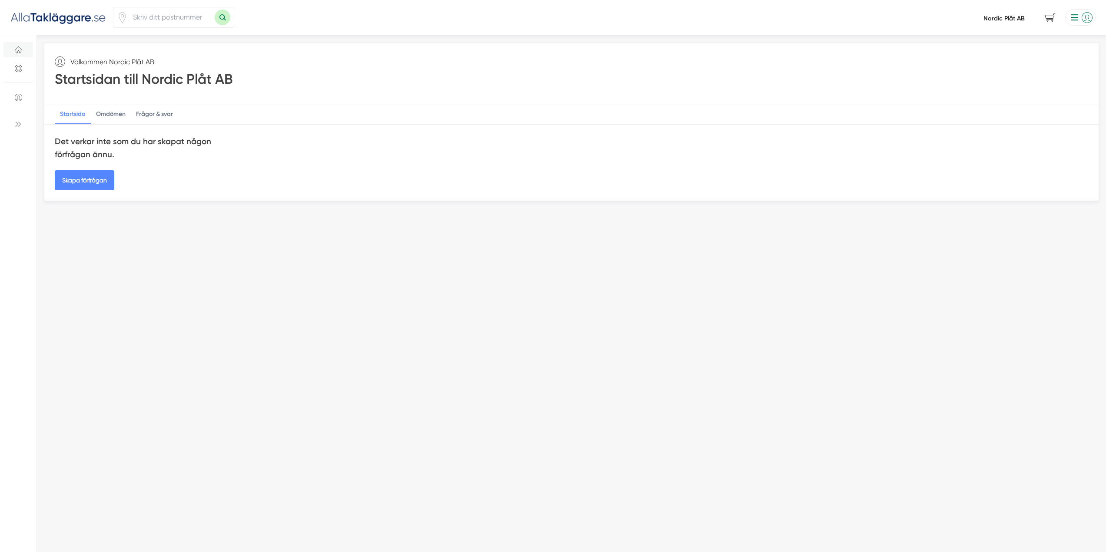
click at [66, 114] on div "Startsida" at bounding box center [73, 114] width 36 height 19
click at [20, 71] on icon "Support" at bounding box center [19, 70] width 1 height 1
click at [23, 95] on span "Användare" at bounding box center [18, 97] width 16 height 7
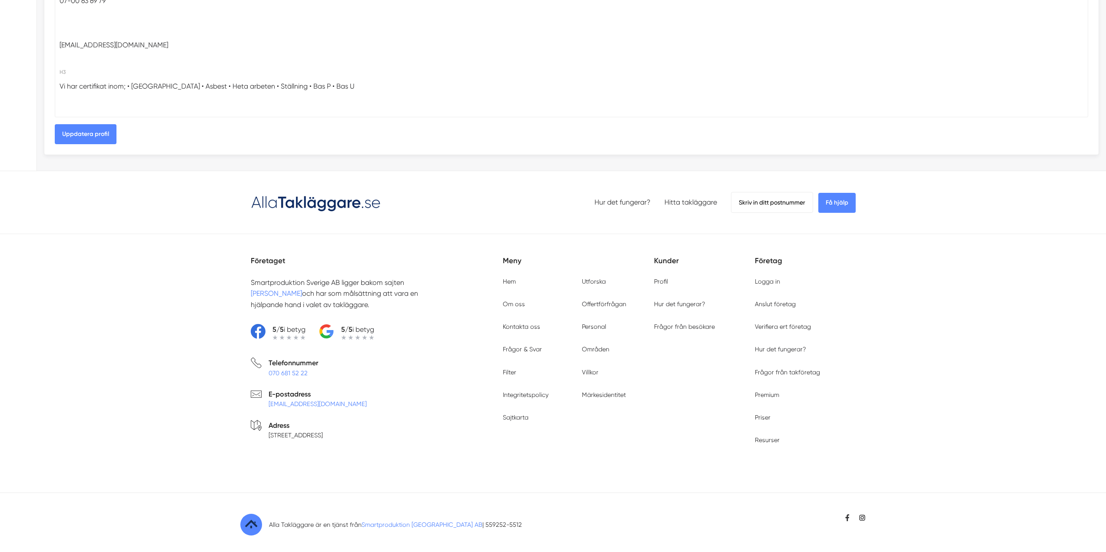
scroll to position [514, 0]
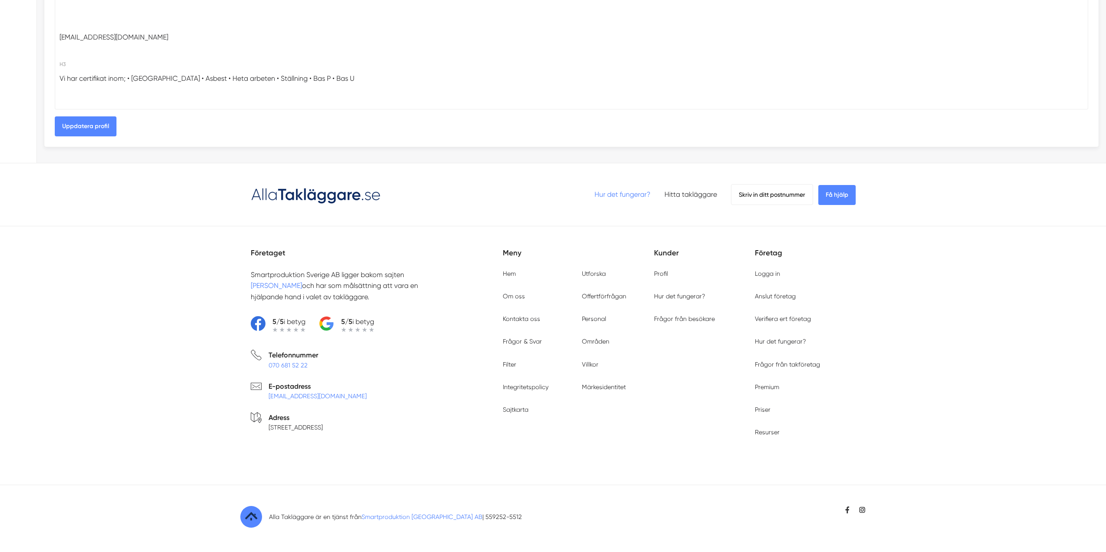
click at [616, 192] on link "Hur det fungerar?" at bounding box center [622, 194] width 56 height 8
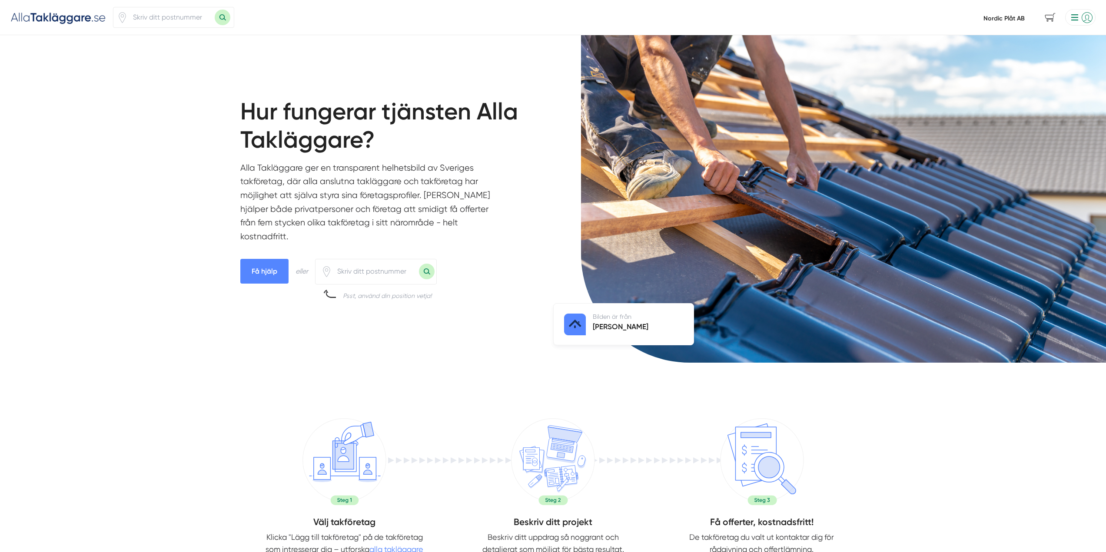
drag, startPoint x: 362, startPoint y: 259, endPoint x: 363, endPoint y: 263, distance: 5.0
click at [362, 262] on input "number" at bounding box center [375, 272] width 87 height 20
type input "11358"
click at [427, 264] on button "Sök med postnummer" at bounding box center [427, 272] width 16 height 16
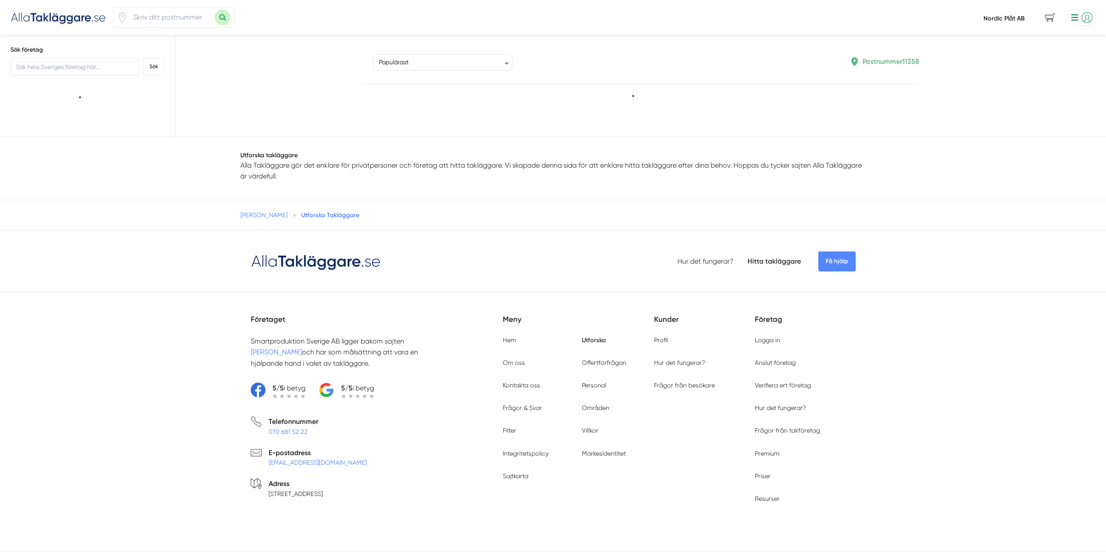
type input "11358"
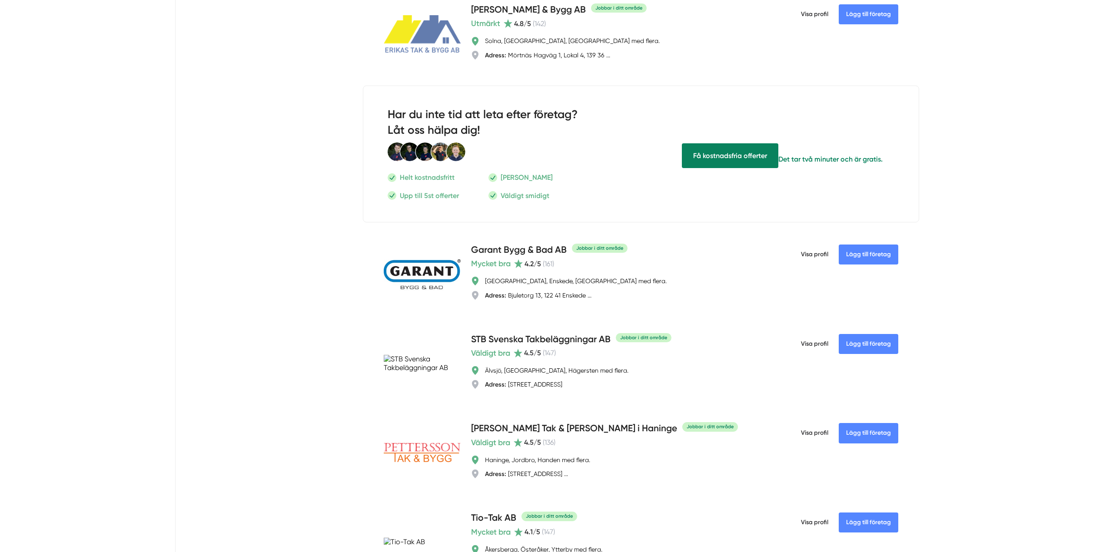
scroll to position [1912, 0]
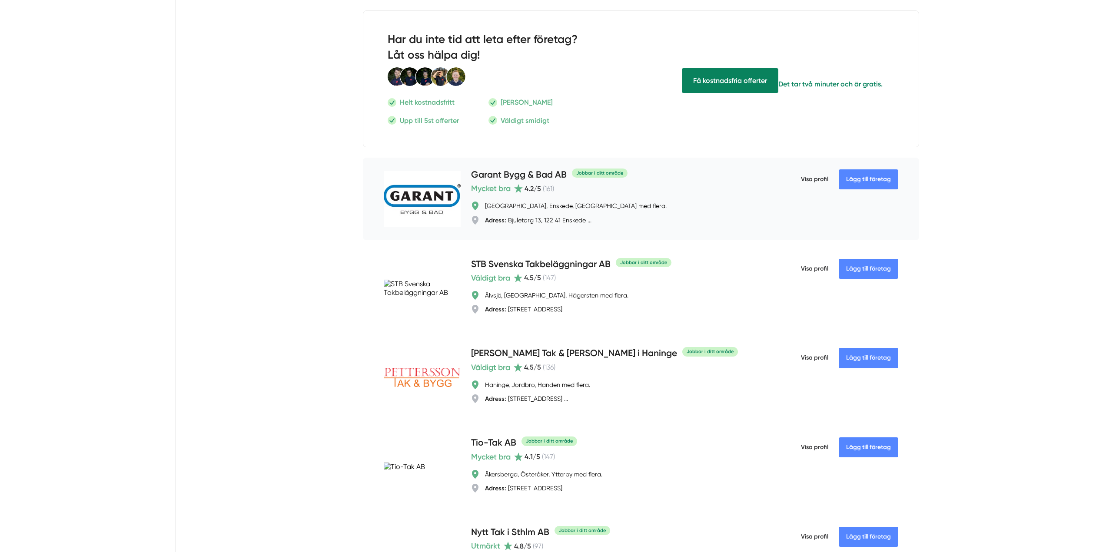
click at [432, 205] on img at bounding box center [422, 199] width 77 height 56
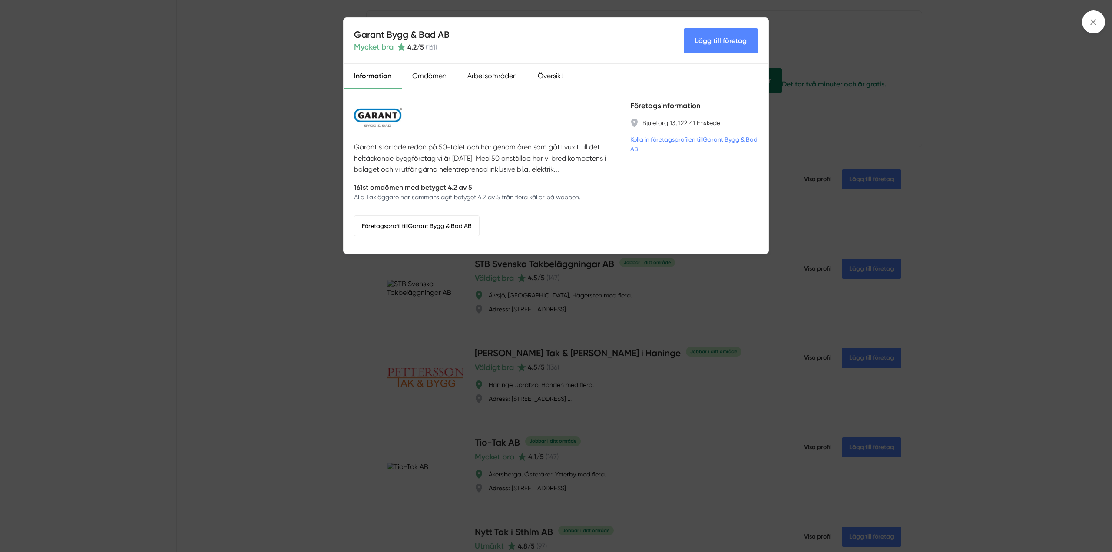
click at [871, 44] on div "Garant Bygg & Bad AB Mycket bra 4.2 /5 ( 161 ) Lägg till företag Information Om…" at bounding box center [556, 276] width 1112 height 552
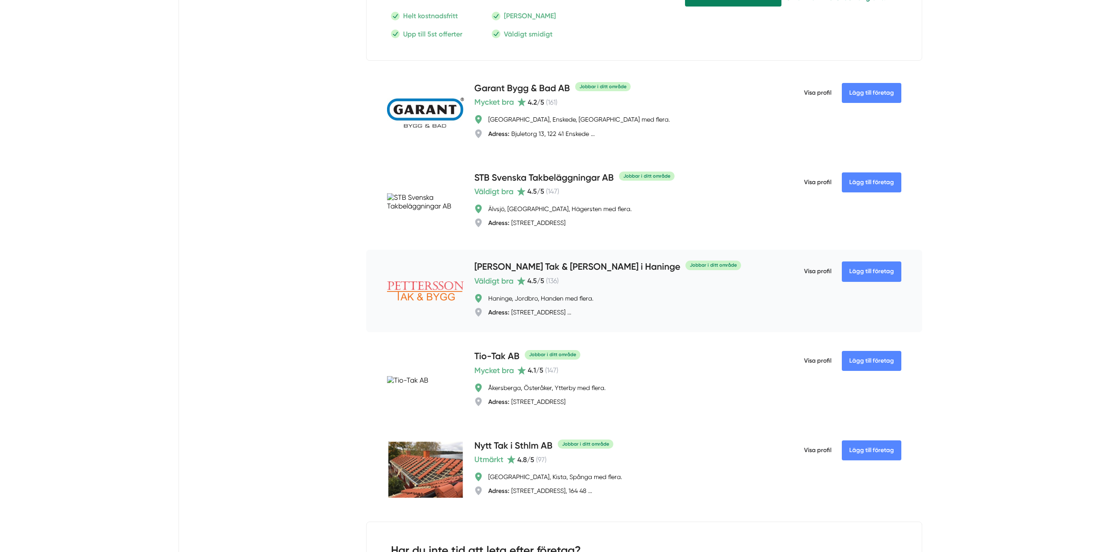
scroll to position [2086, 0]
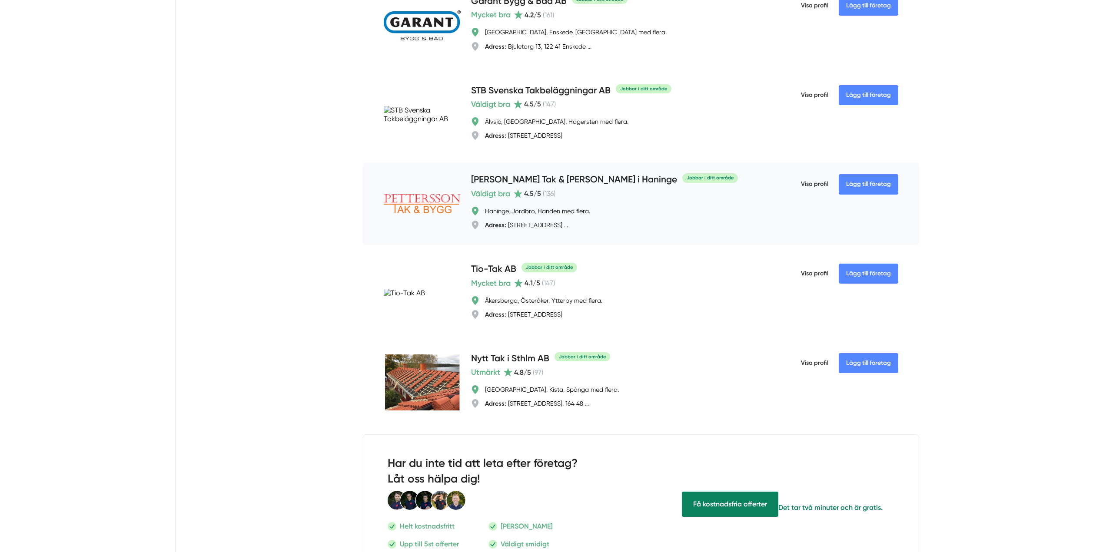
click at [422, 209] on img at bounding box center [422, 203] width 77 height 19
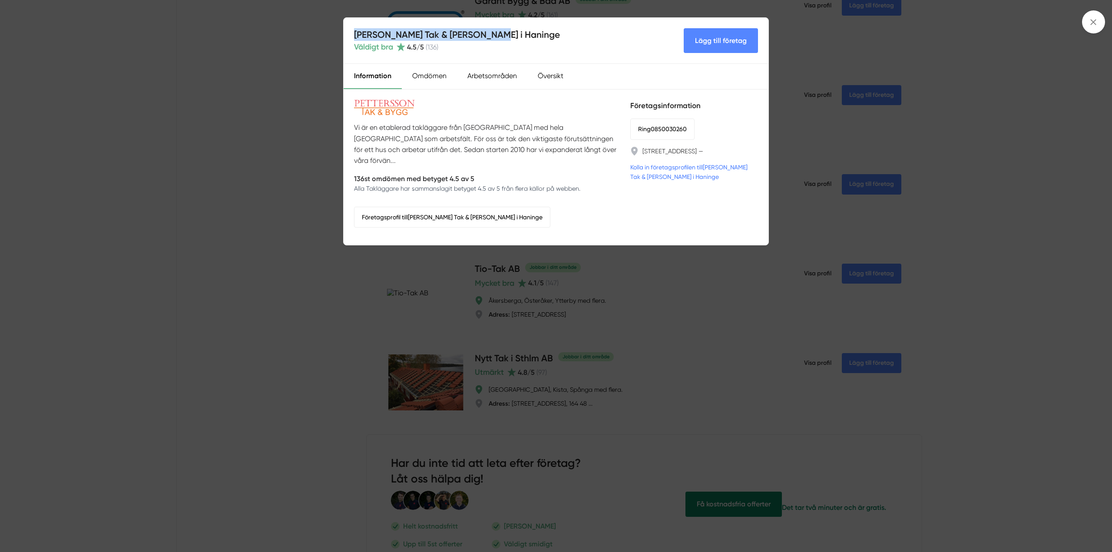
drag, startPoint x: 499, startPoint y: 34, endPoint x: 353, endPoint y: 32, distance: 146.4
click at [353, 32] on div "[PERSON_NAME] Tak & [PERSON_NAME] i Haninge Väldigt bra 4.5 /5 ( 136 ) Lägg til…" at bounding box center [556, 41] width 425 height 46
copy h4 "[PERSON_NAME] Tak & [PERSON_NAME] i Haninge"
